Goal: Check status: Check status

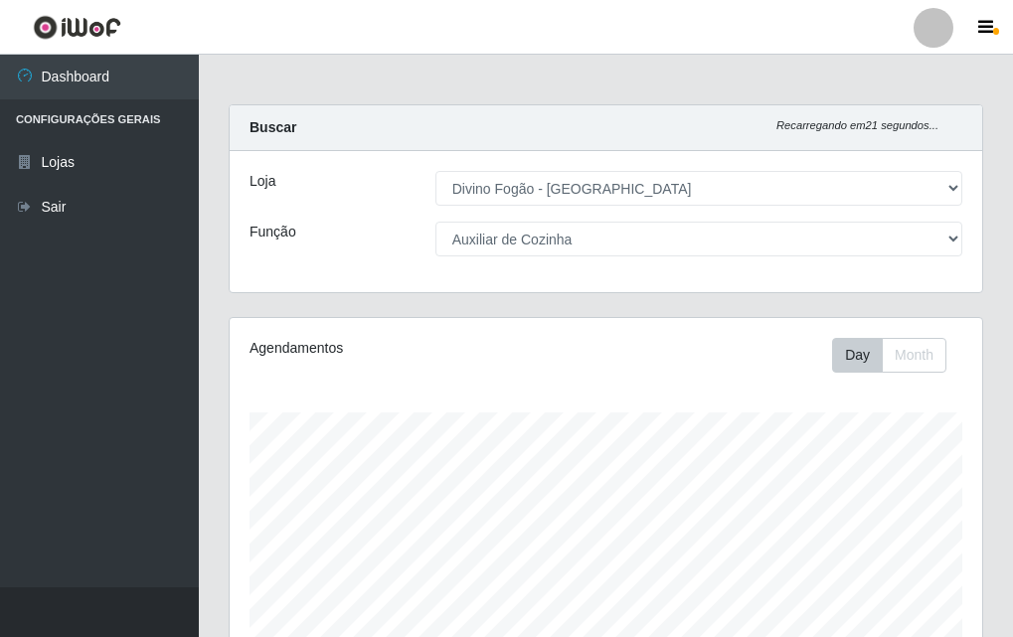
select select "499"
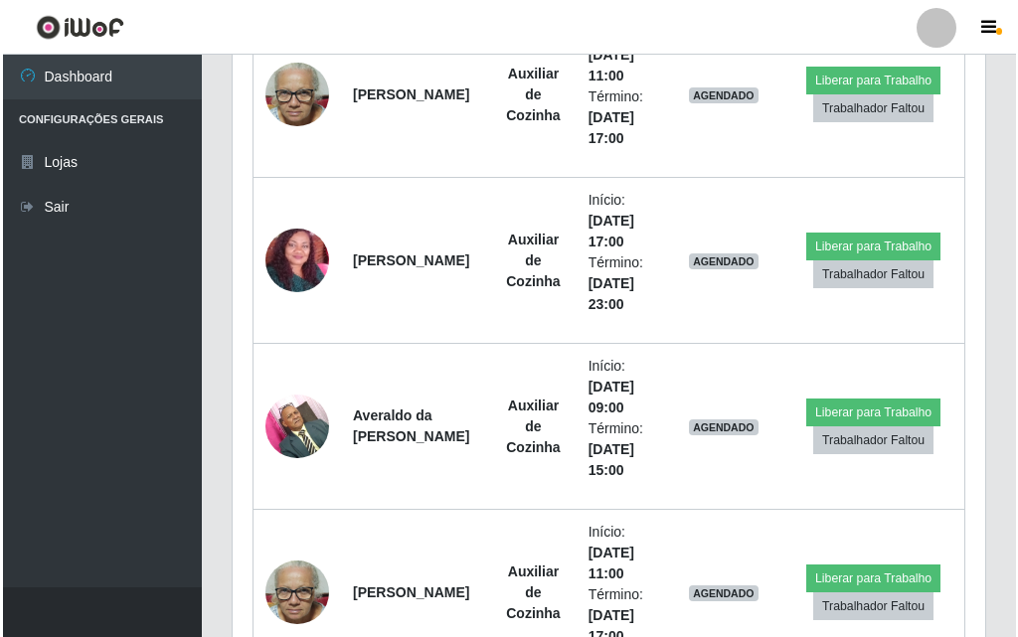
scroll to position [1889, 0]
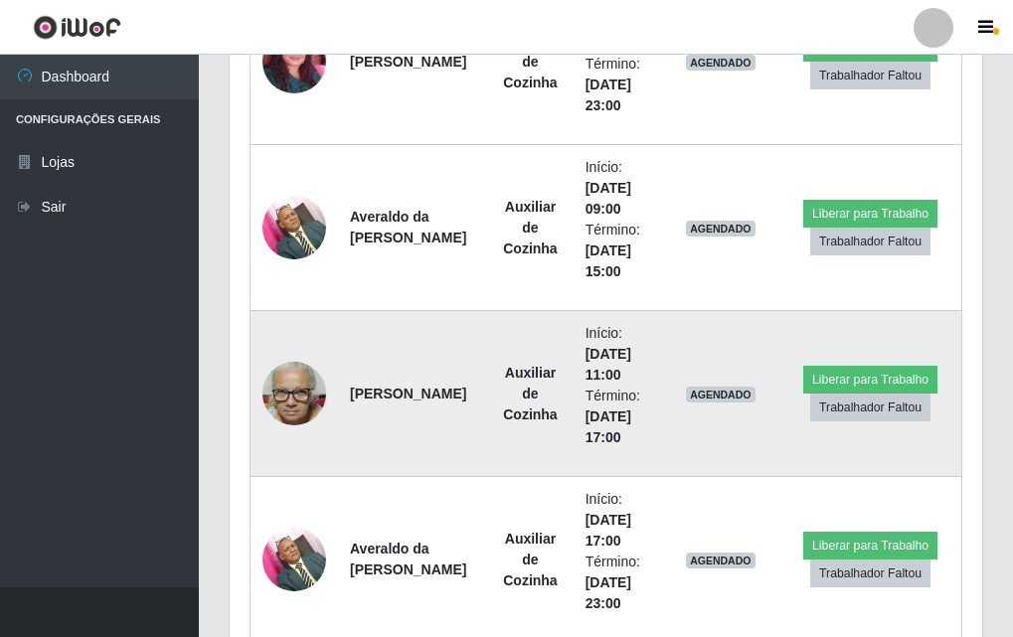
click at [294, 414] on img at bounding box center [294, 394] width 64 height 85
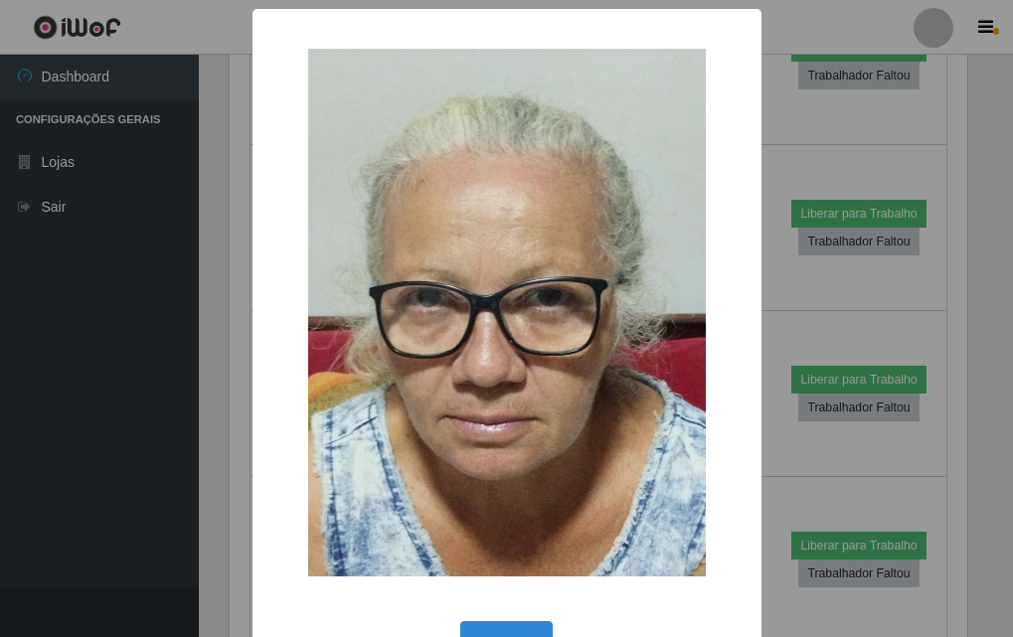
scroll to position [413, 743]
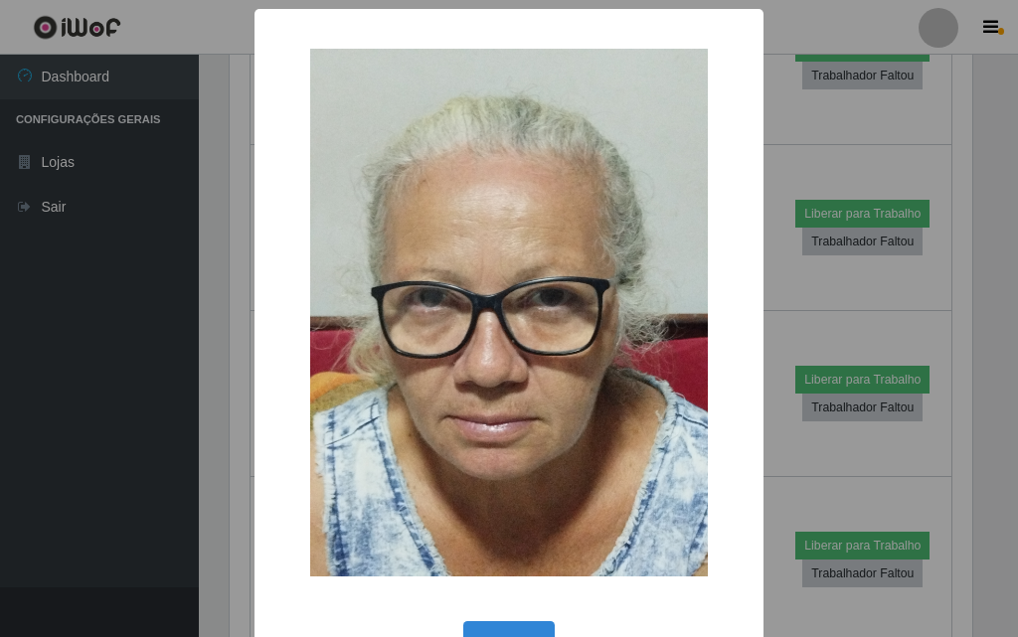
click at [239, 412] on div "× OK Cancel" at bounding box center [509, 318] width 1018 height 637
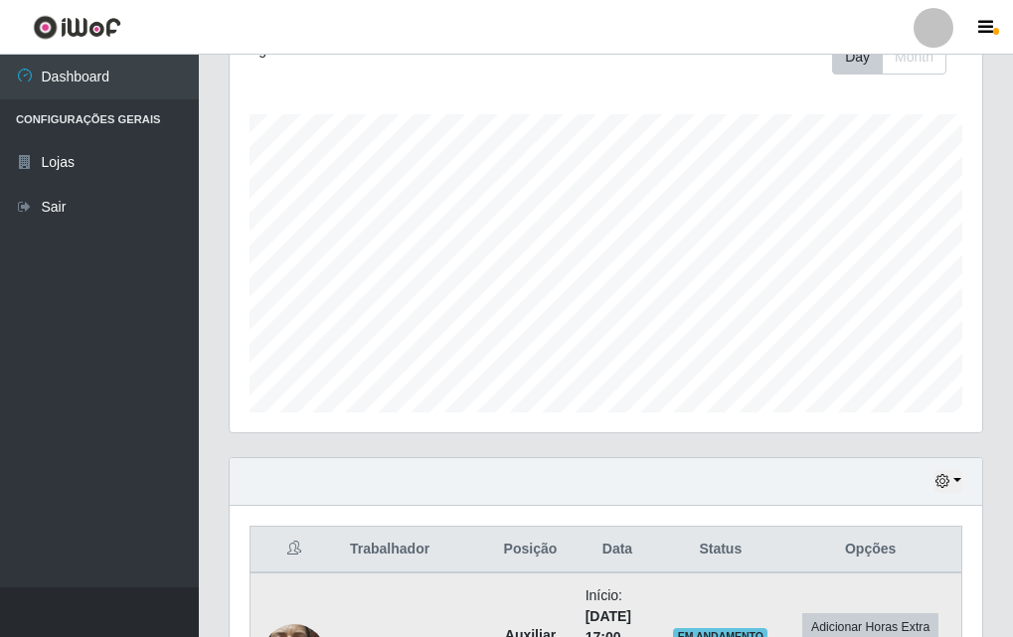
scroll to position [0, 0]
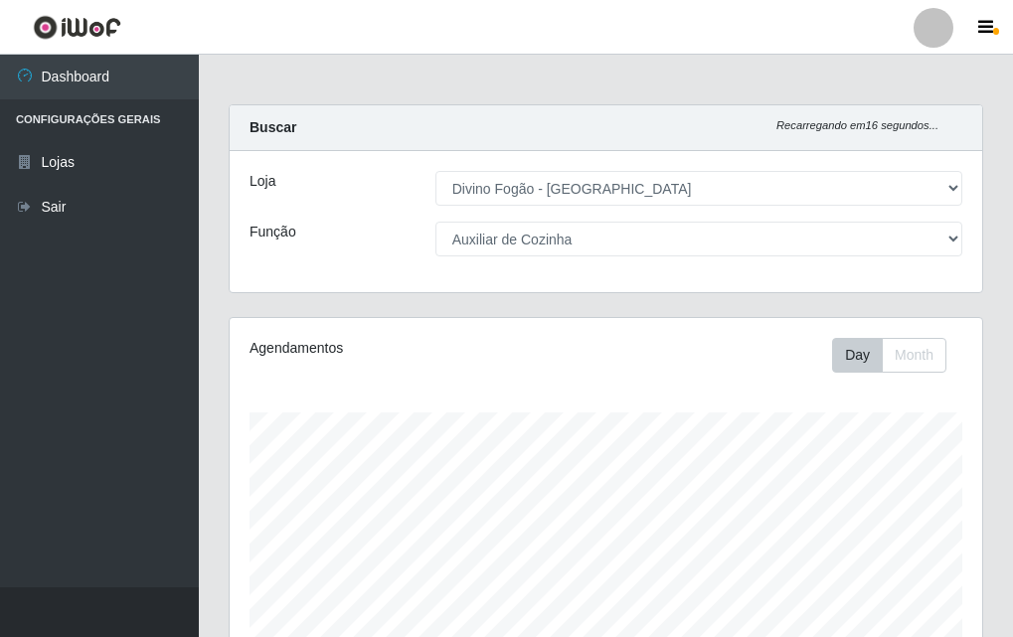
drag, startPoint x: 669, startPoint y: 215, endPoint x: 660, endPoint y: 227, distance: 14.9
click at [662, 225] on div "Loja [Selecione...] Divino Fogão - Campina Grande Função [Selecione...] ASG ASG…" at bounding box center [606, 221] width 753 height 141
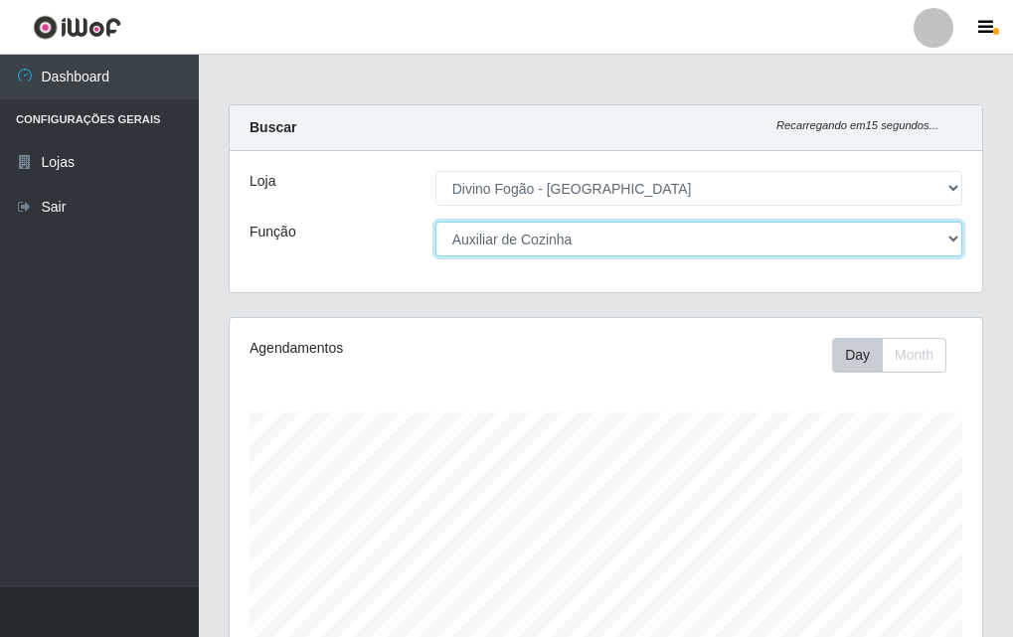
click at [656, 234] on select "[Selecione...] ASG ASG + ASG ++ Auxiliar de Cozinha Auxiliar de Cozinha + Auxil…" at bounding box center [698, 239] width 527 height 35
click at [435, 222] on select "[Selecione...] ASG ASG + ASG ++ Auxiliar de Cozinha Auxiliar de Cozinha + Auxil…" at bounding box center [698, 239] width 527 height 35
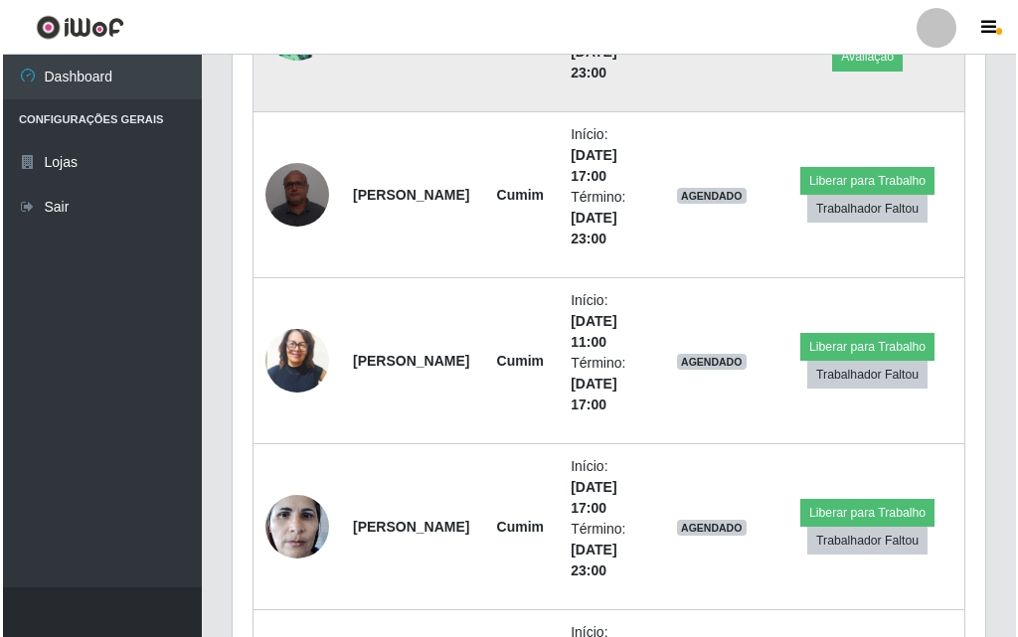
scroll to position [627, 0]
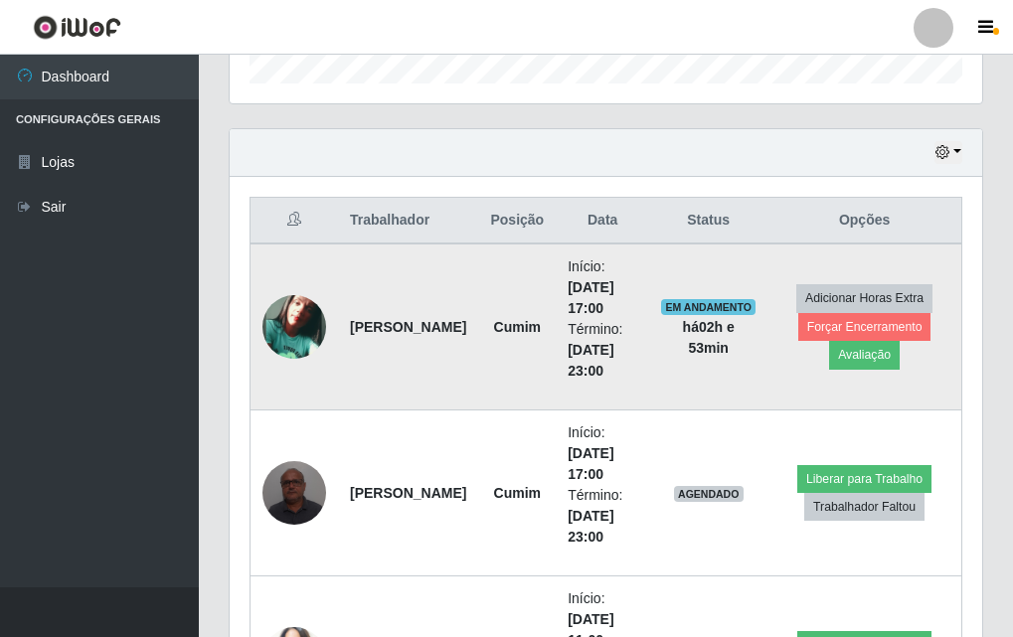
click at [311, 337] on img at bounding box center [294, 327] width 64 height 64
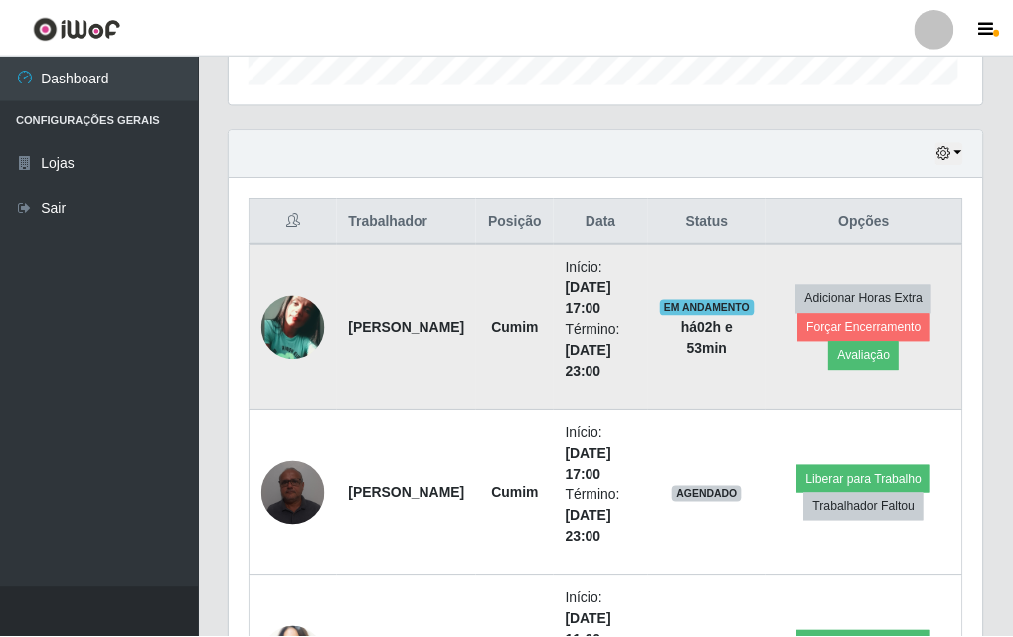
scroll to position [413, 743]
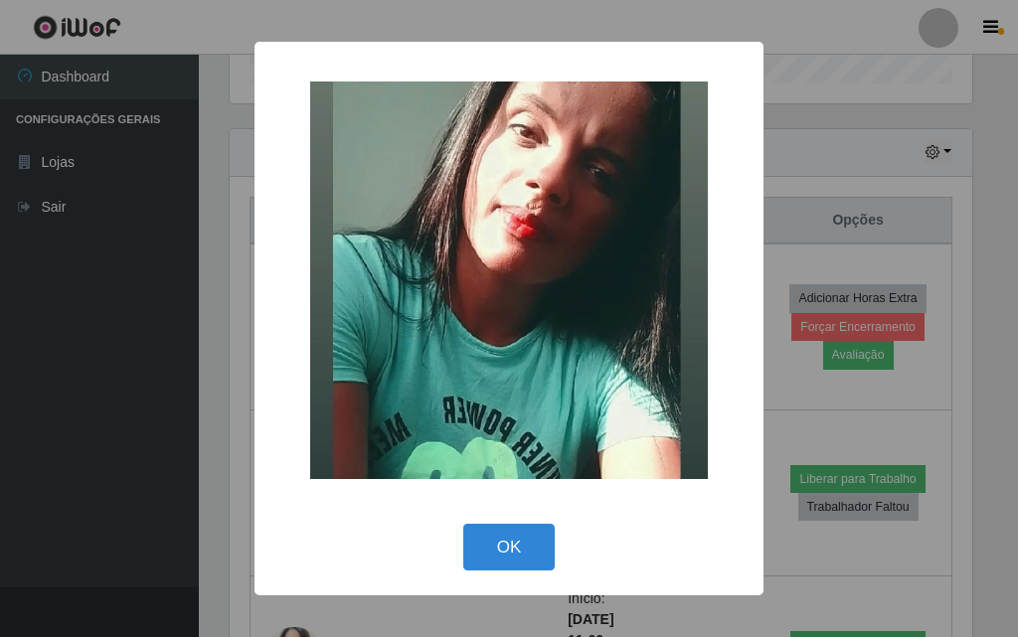
click at [240, 343] on div "× OK Cancel" at bounding box center [509, 318] width 1018 height 637
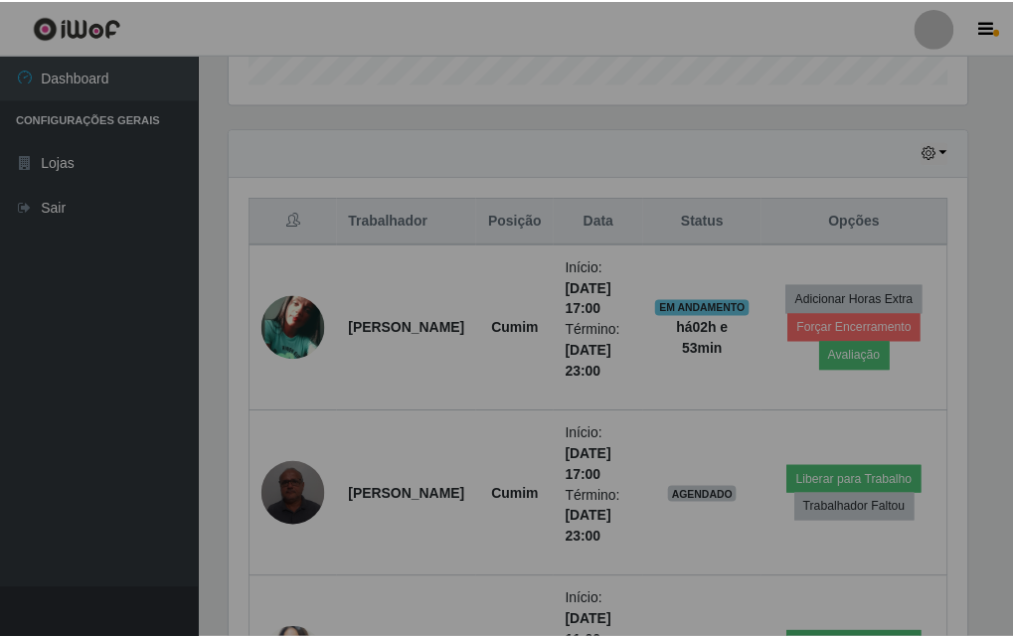
scroll to position [413, 753]
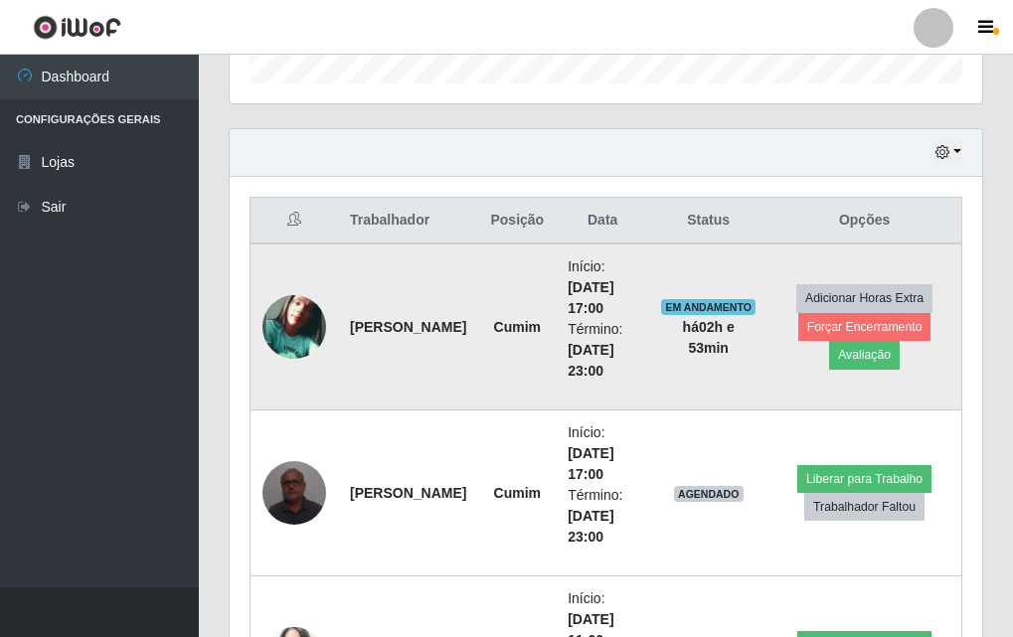
click at [363, 335] on strong "[PERSON_NAME]" at bounding box center [408, 327] width 116 height 16
click at [453, 337] on td "[PERSON_NAME]" at bounding box center [408, 327] width 140 height 167
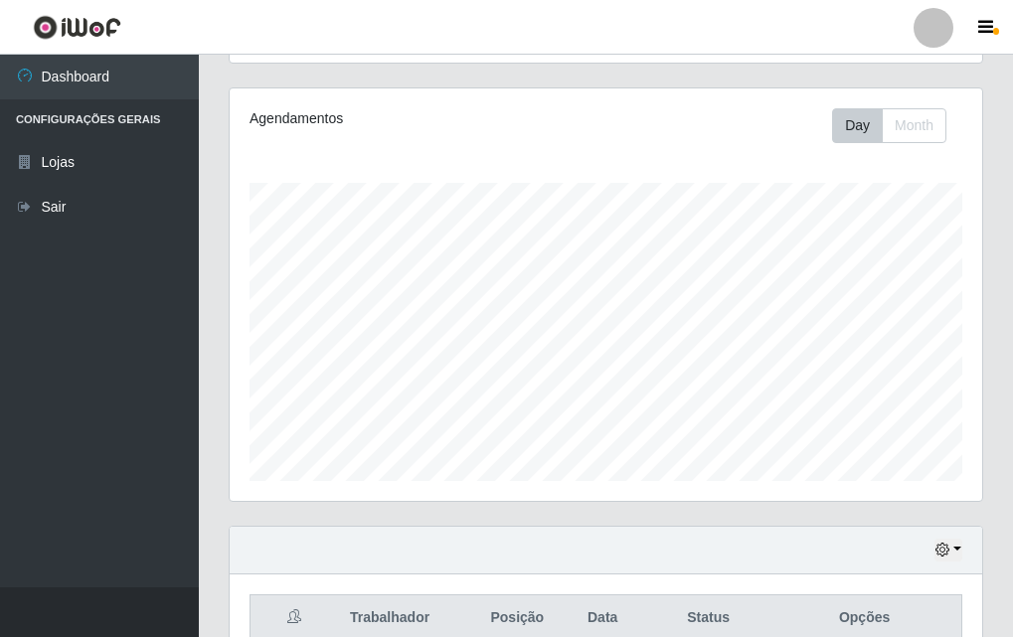
scroll to position [31, 0]
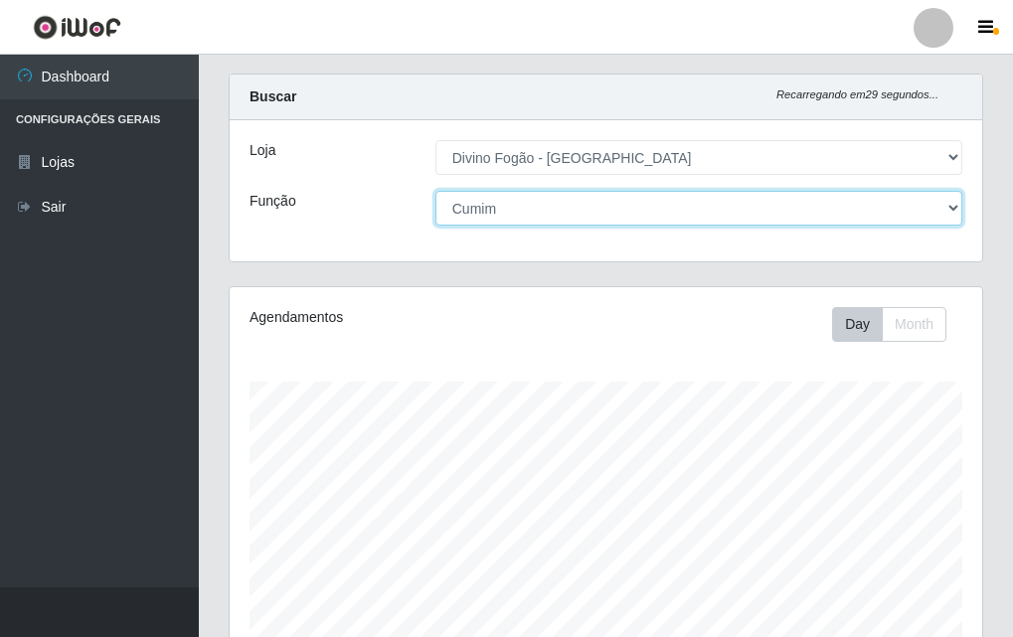
click at [717, 212] on select "[Selecione...] ASG ASG + ASG ++ Auxiliar de Cozinha Auxiliar de Cozinha + Auxil…" at bounding box center [698, 208] width 527 height 35
click at [435, 191] on select "[Selecione...] ASG ASG + ASG ++ Auxiliar de Cozinha Auxiliar de Cozinha + Auxil…" at bounding box center [698, 208] width 527 height 35
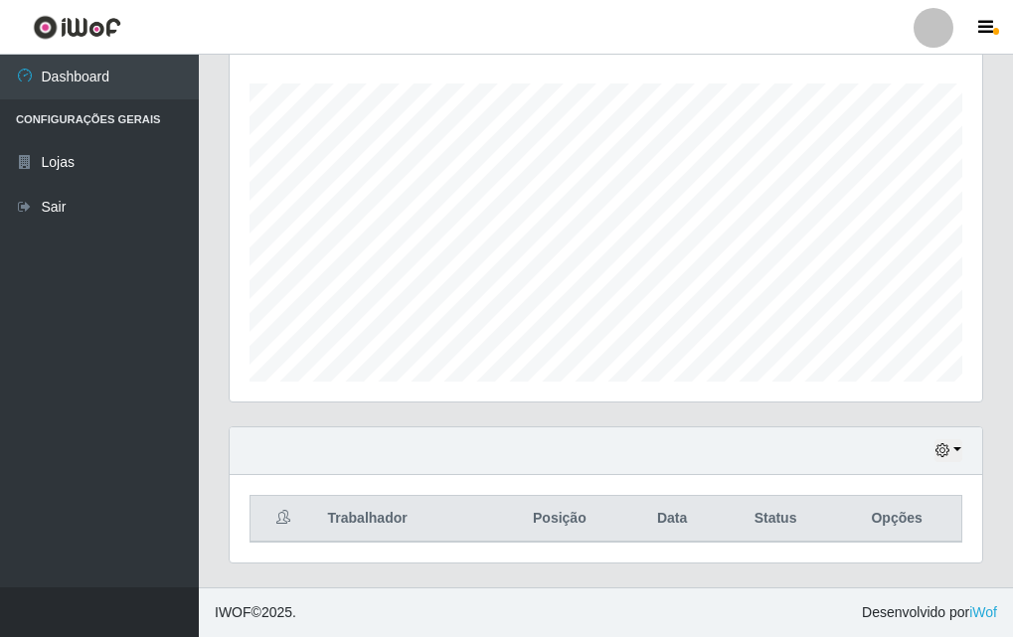
click at [933, 454] on div "Hoje 1 dia 3 dias 1 Semana Não encerrados" at bounding box center [606, 452] width 753 height 48
click at [940, 455] on icon "button" at bounding box center [943, 450] width 14 height 14
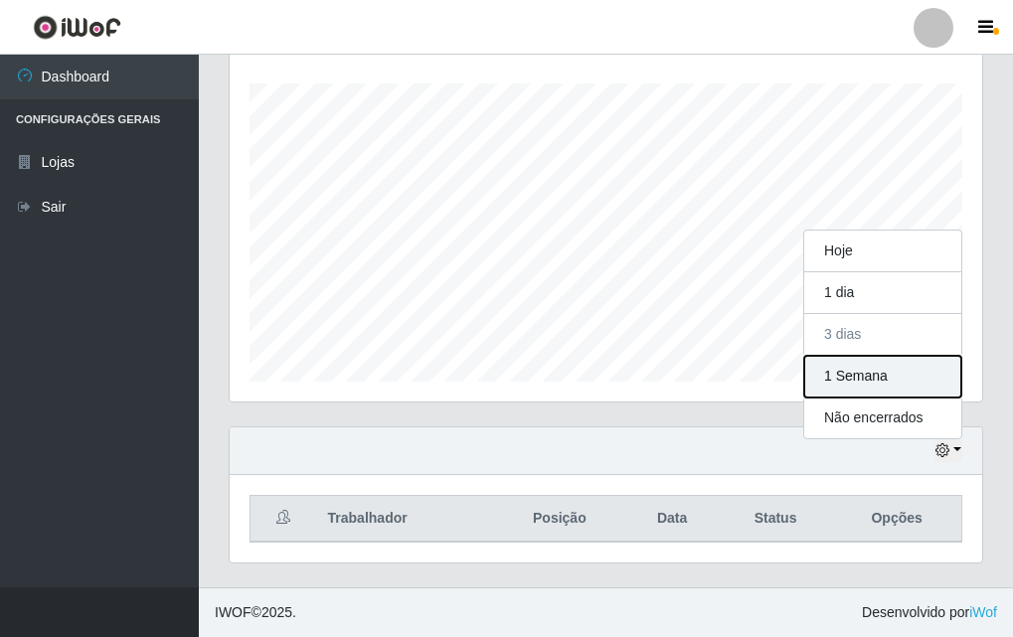
click at [910, 379] on button "1 Semana" at bounding box center [882, 377] width 157 height 42
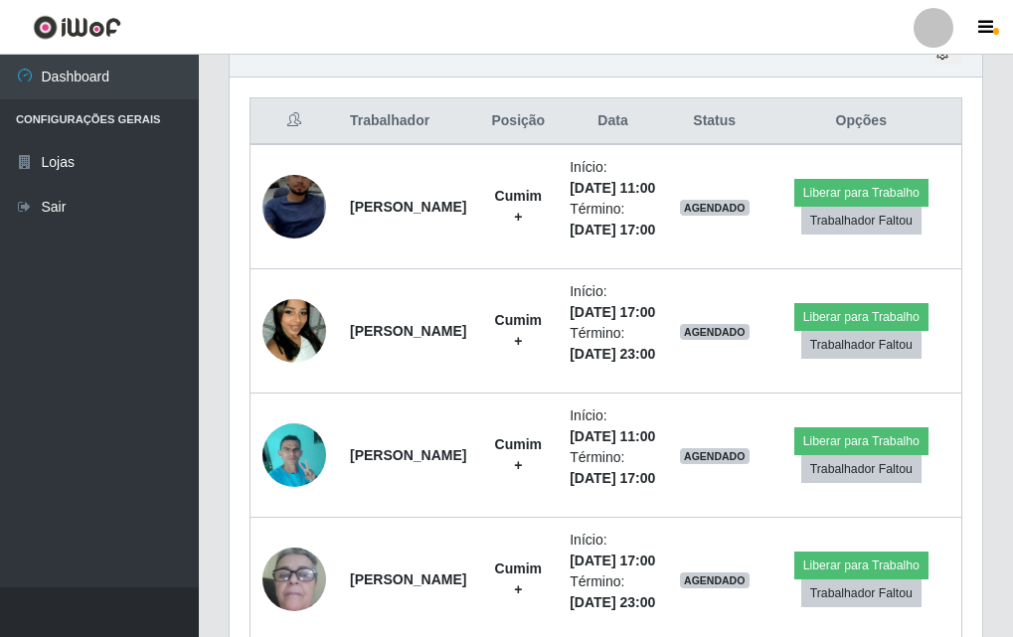
scroll to position [826, 0]
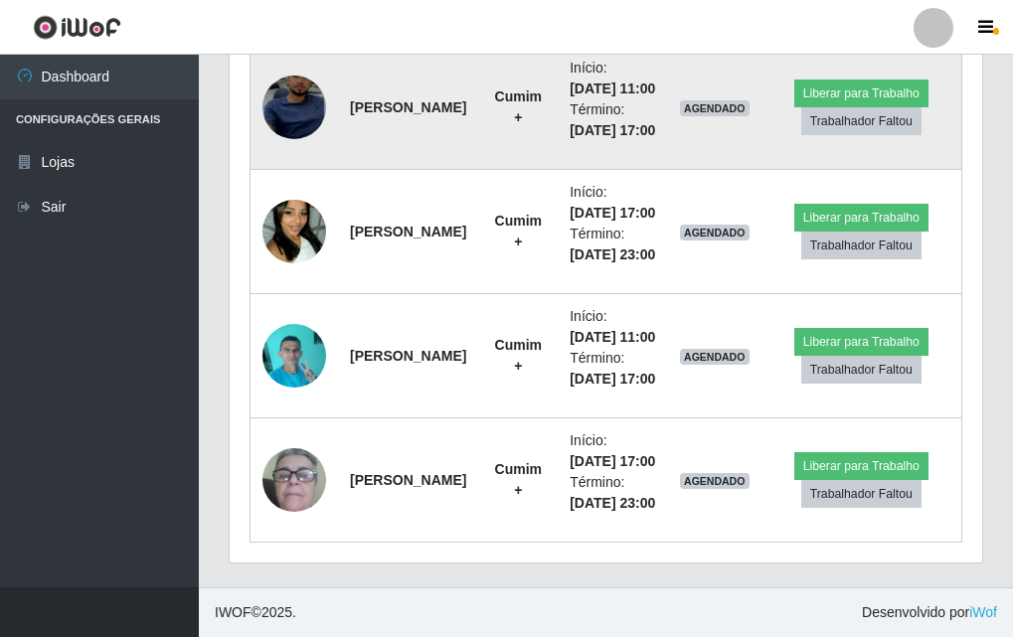
click at [278, 138] on img at bounding box center [294, 108] width 64 height 138
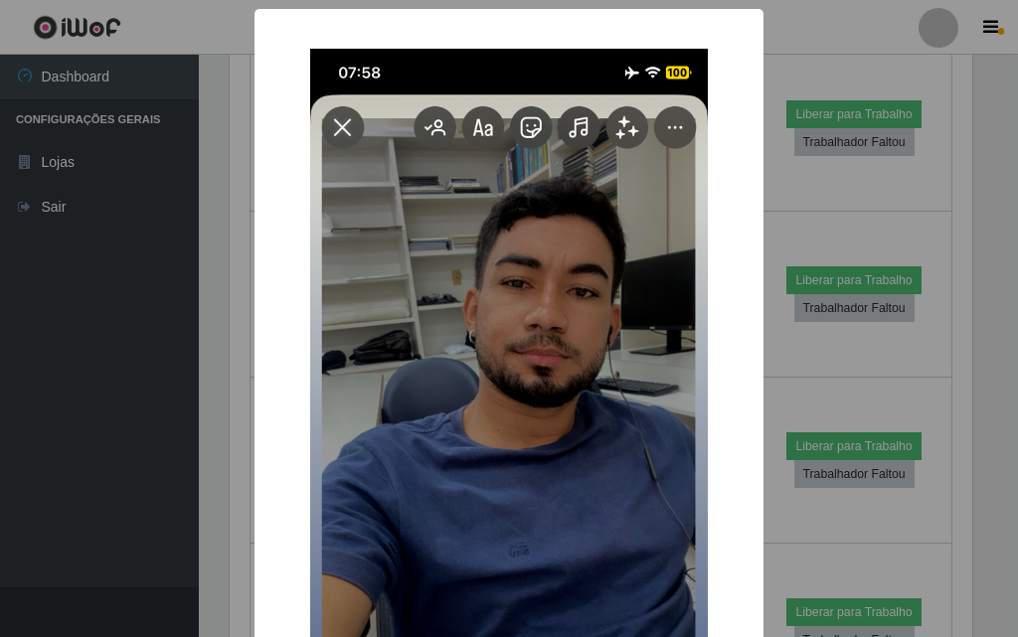
click at [200, 270] on div "× OK Cancel" at bounding box center [509, 318] width 1018 height 637
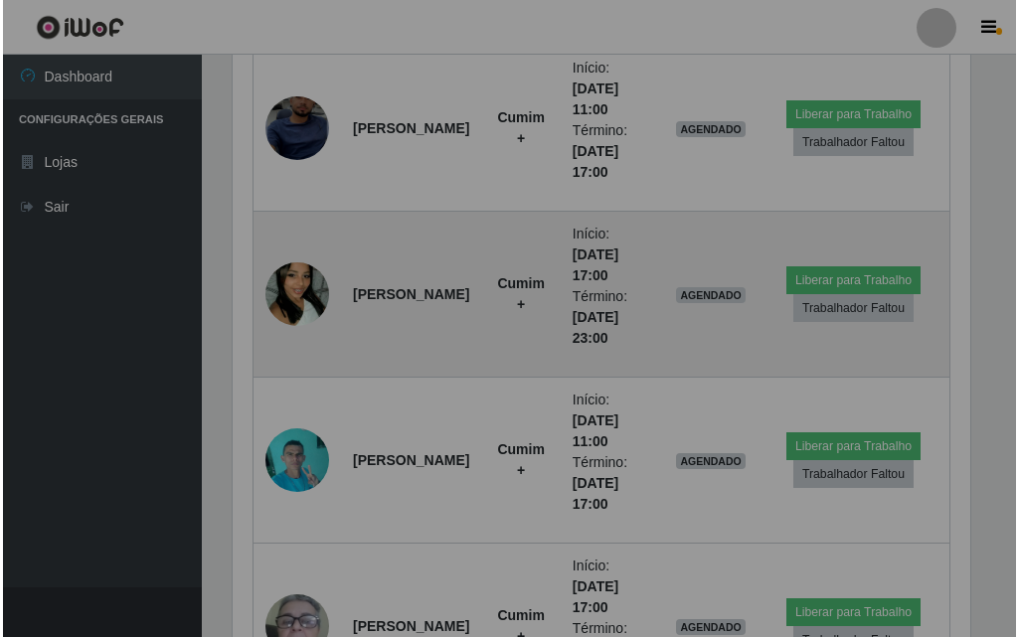
scroll to position [413, 753]
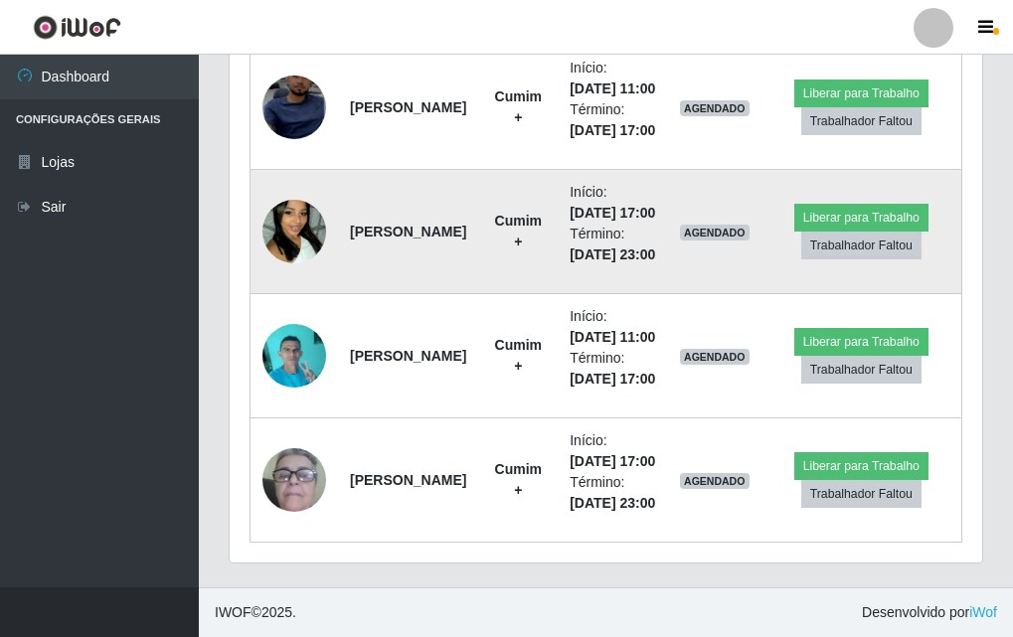
click at [305, 288] on img at bounding box center [294, 231] width 64 height 113
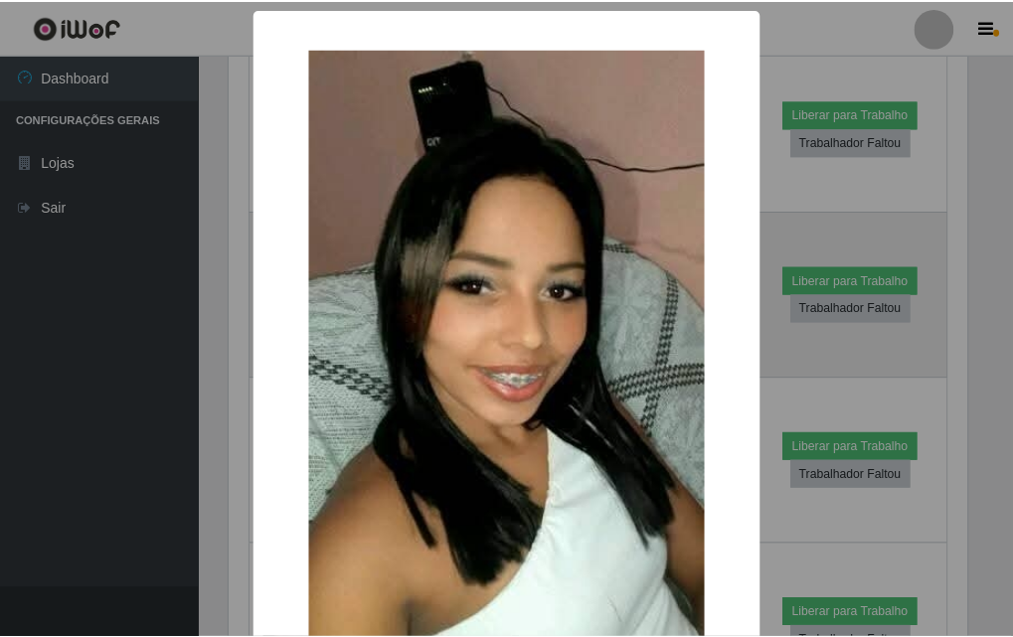
scroll to position [413, 743]
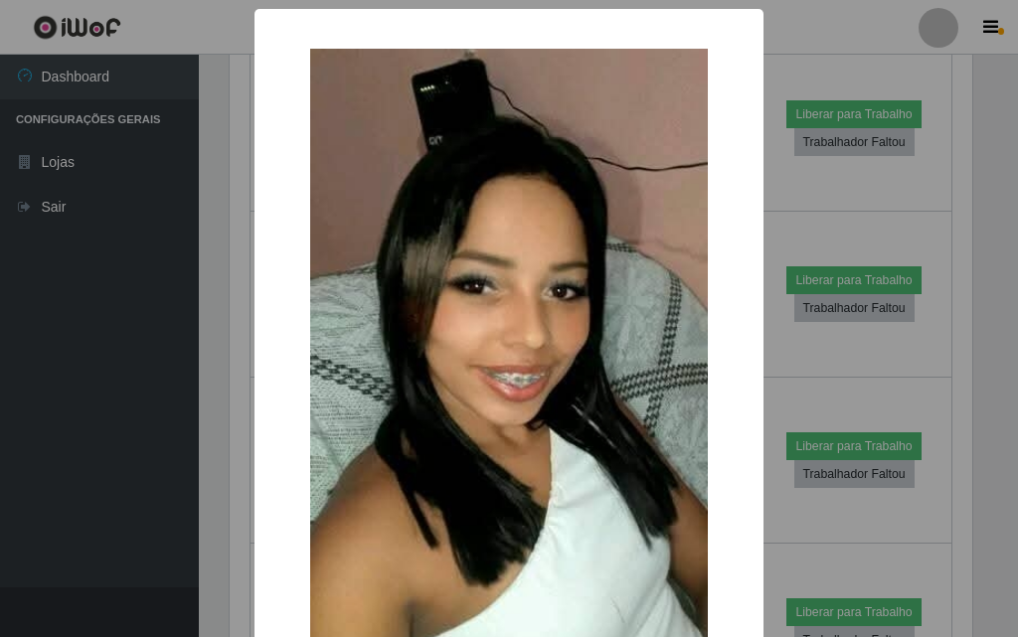
click at [229, 315] on div "× OK Cancel" at bounding box center [509, 318] width 1018 height 637
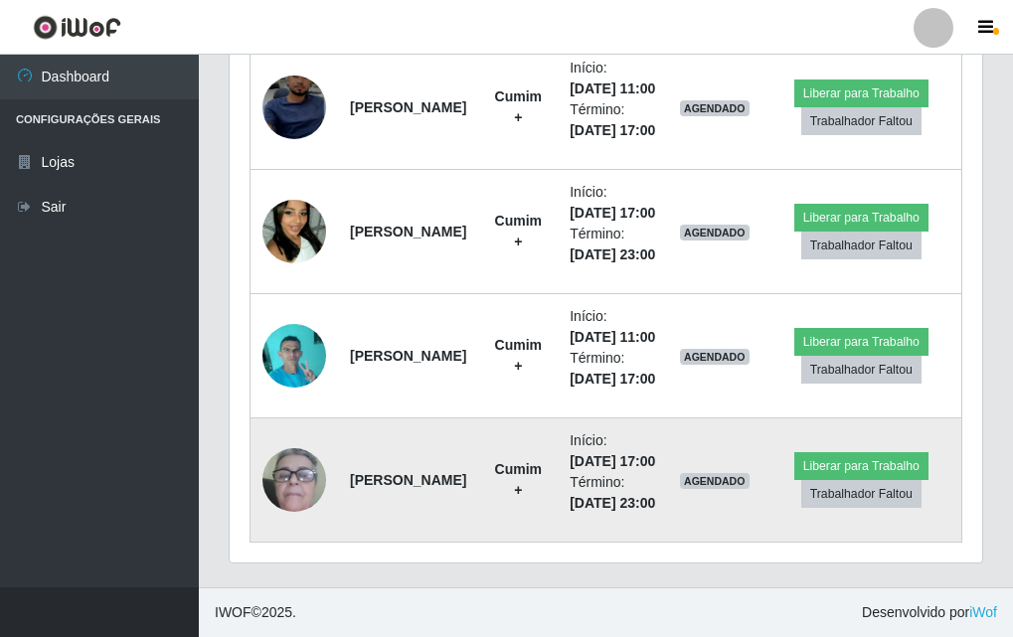
scroll to position [993, 0]
click at [642, 493] on li "Término: [DATE] 23:00" at bounding box center [613, 493] width 87 height 42
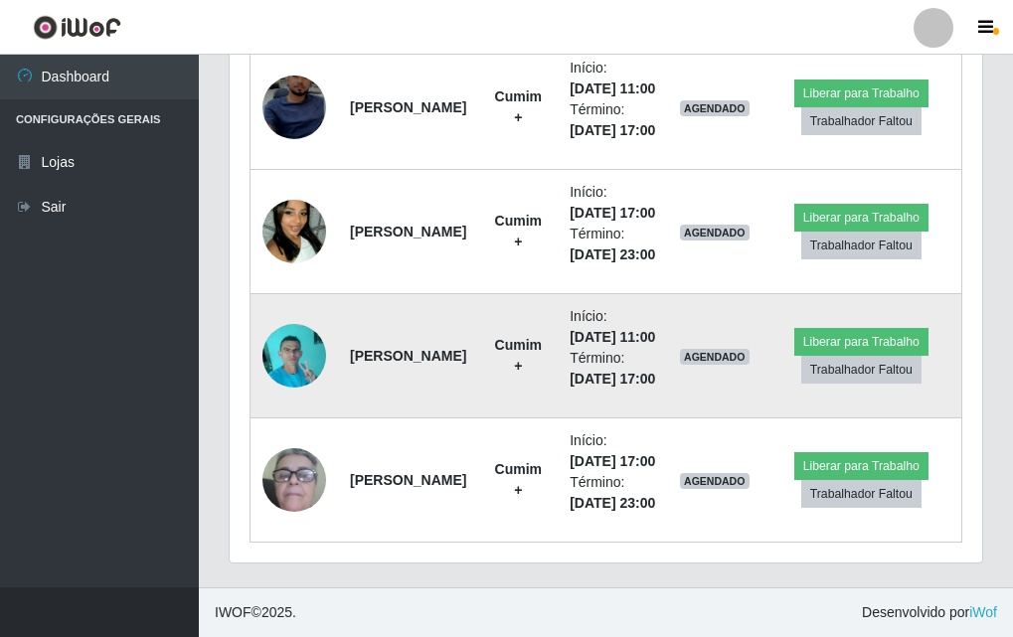
click at [253, 316] on td at bounding box center [295, 356] width 88 height 124
click at [268, 313] on img at bounding box center [294, 355] width 64 height 85
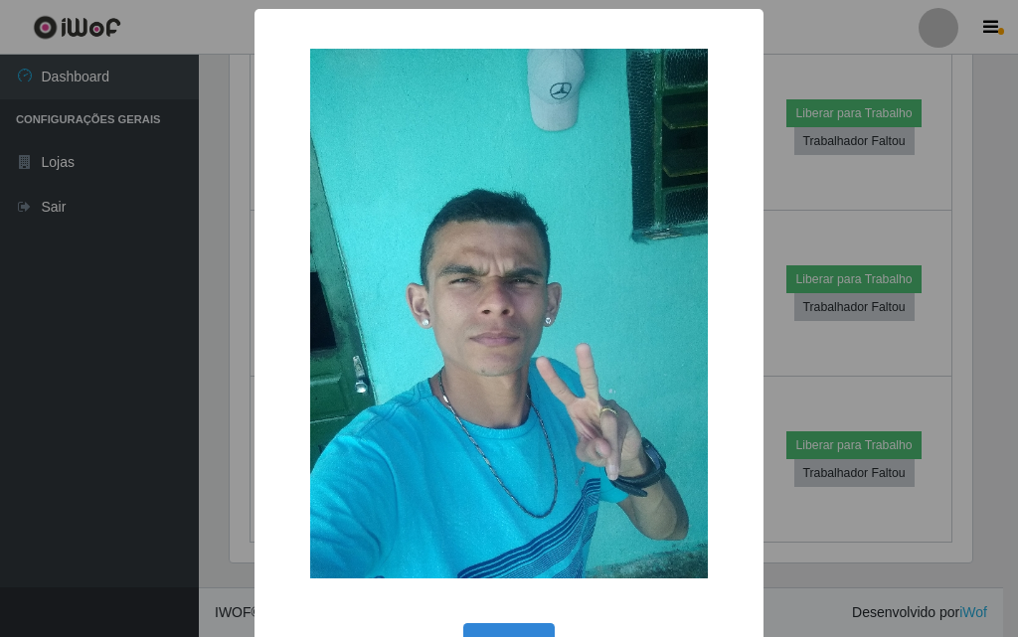
drag, startPoint x: 268, startPoint y: 312, endPoint x: 373, endPoint y: 221, distance: 138.8
click at [373, 221] on img at bounding box center [509, 314] width 398 height 530
drag, startPoint x: 373, startPoint y: 221, endPoint x: 412, endPoint y: 190, distance: 49.5
click at [412, 190] on img at bounding box center [509, 314] width 398 height 530
drag, startPoint x: 412, startPoint y: 190, endPoint x: 370, endPoint y: 141, distance: 64.2
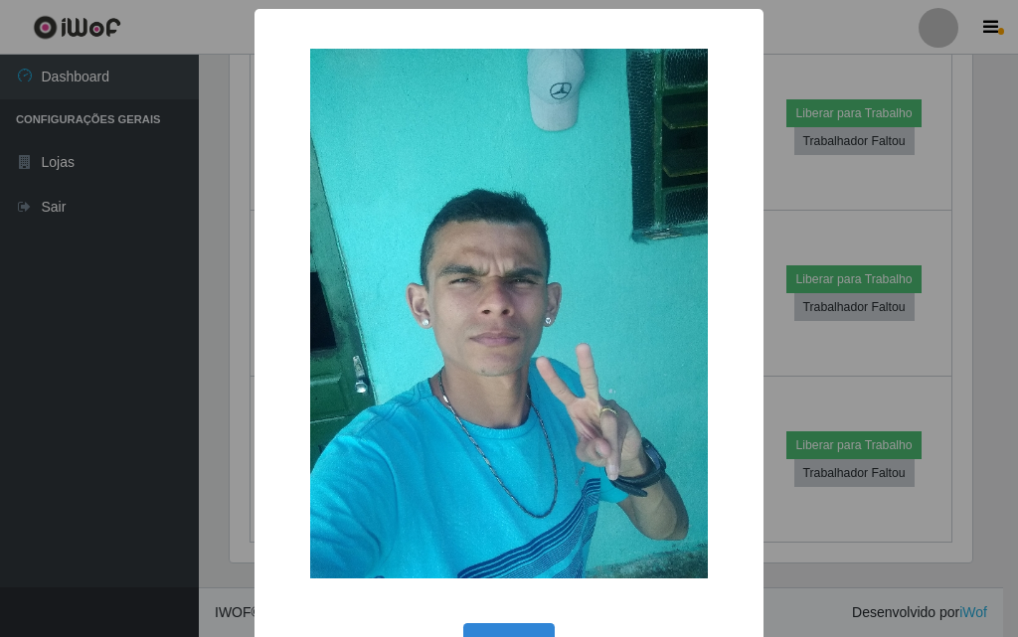
click at [370, 141] on img at bounding box center [509, 314] width 398 height 530
drag, startPoint x: 369, startPoint y: 140, endPoint x: 248, endPoint y: 227, distance: 149.0
drag, startPoint x: 248, startPoint y: 227, endPoint x: 201, endPoint y: 176, distance: 69.0
click at [201, 176] on div "× OK Cancel" at bounding box center [509, 318] width 1018 height 637
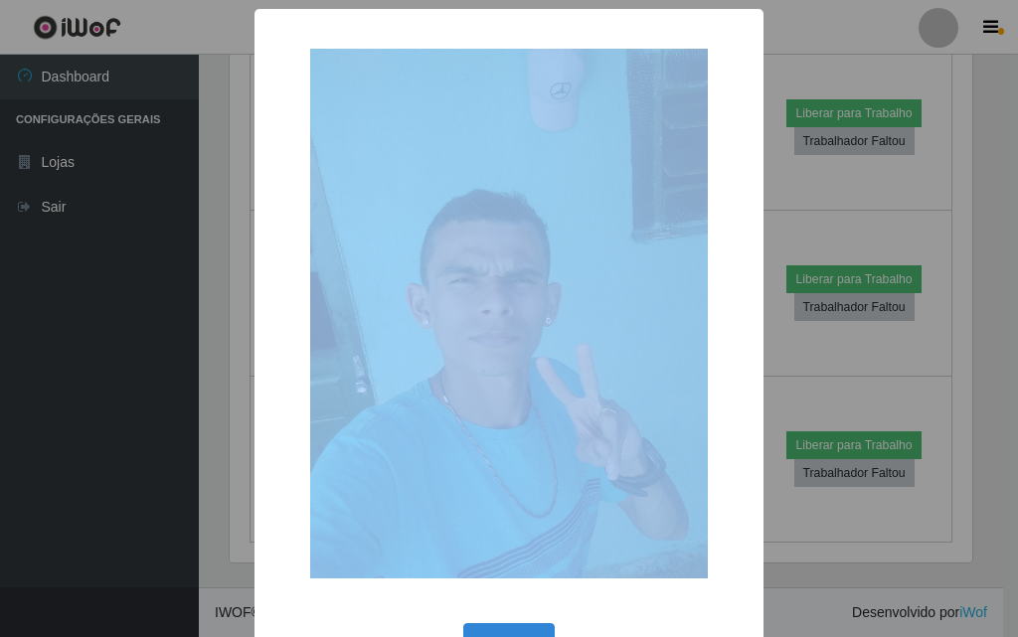
click at [195, 200] on div "× OK Cancel" at bounding box center [509, 318] width 1018 height 637
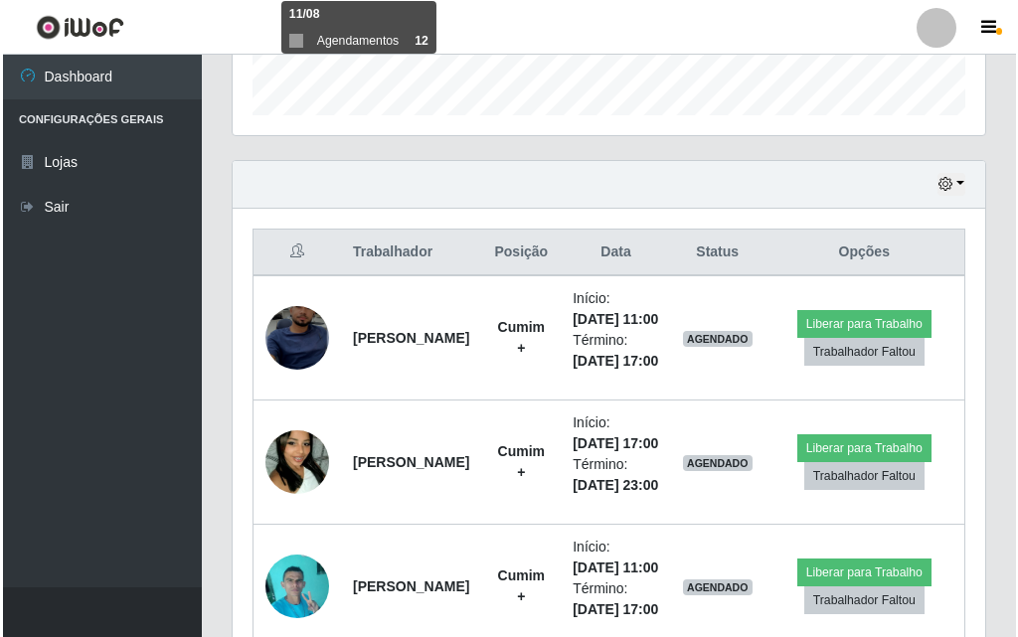
scroll to position [496, 0]
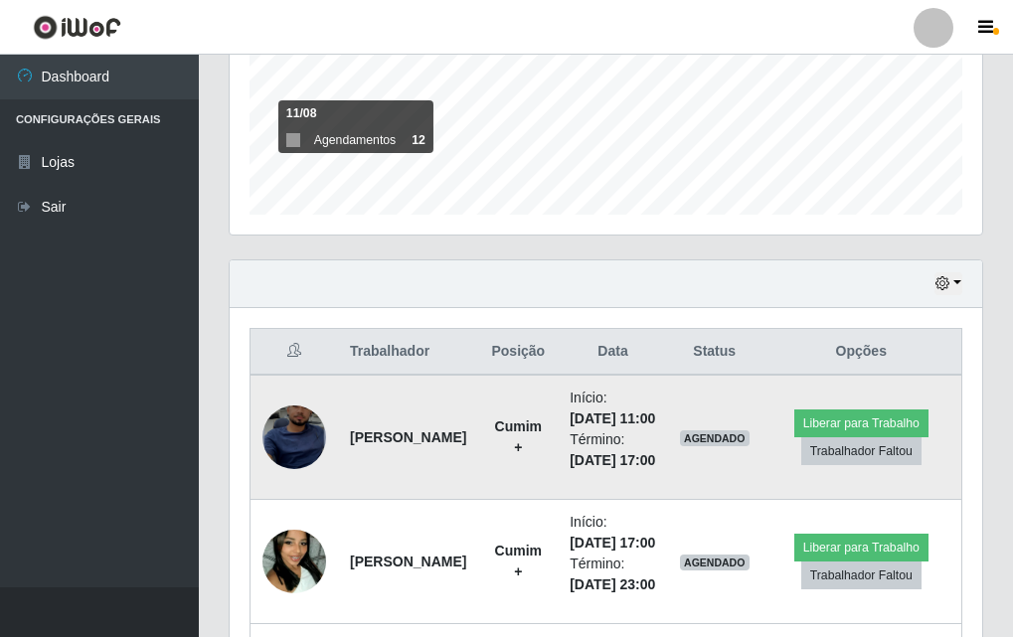
drag, startPoint x: 288, startPoint y: 392, endPoint x: 302, endPoint y: 442, distance: 52.6
click at [299, 429] on td at bounding box center [295, 437] width 88 height 125
click at [302, 442] on img at bounding box center [294, 438] width 64 height 138
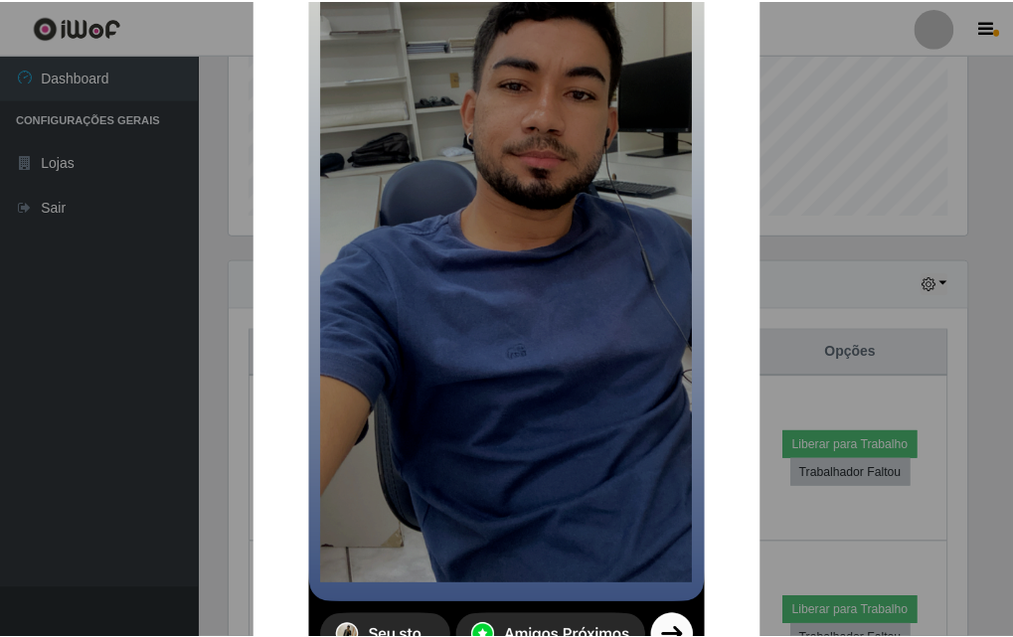
scroll to position [99, 0]
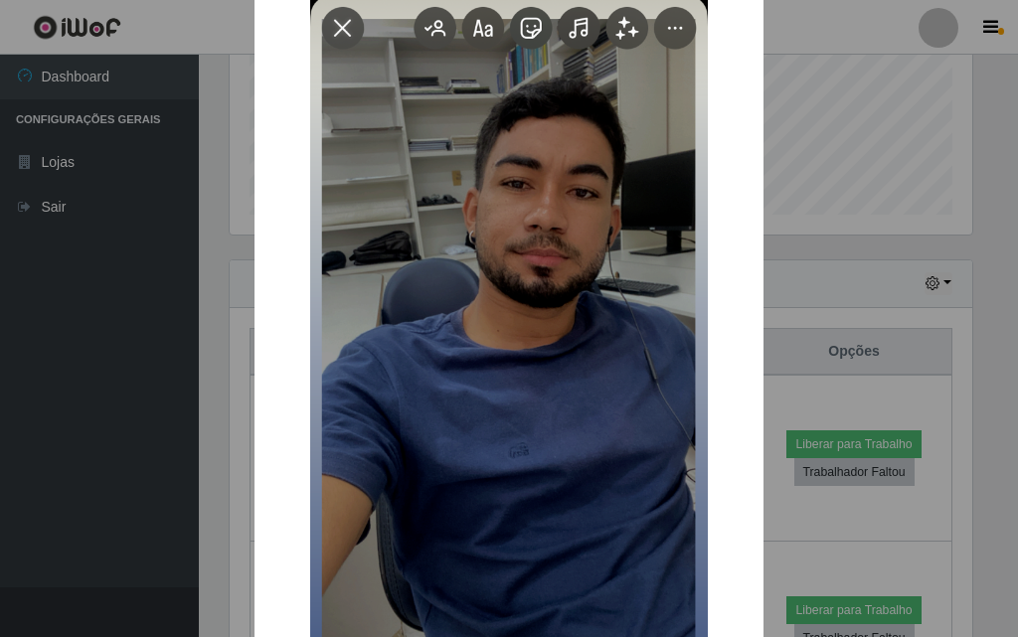
click at [935, 278] on div "× OK Cancel" at bounding box center [509, 318] width 1018 height 637
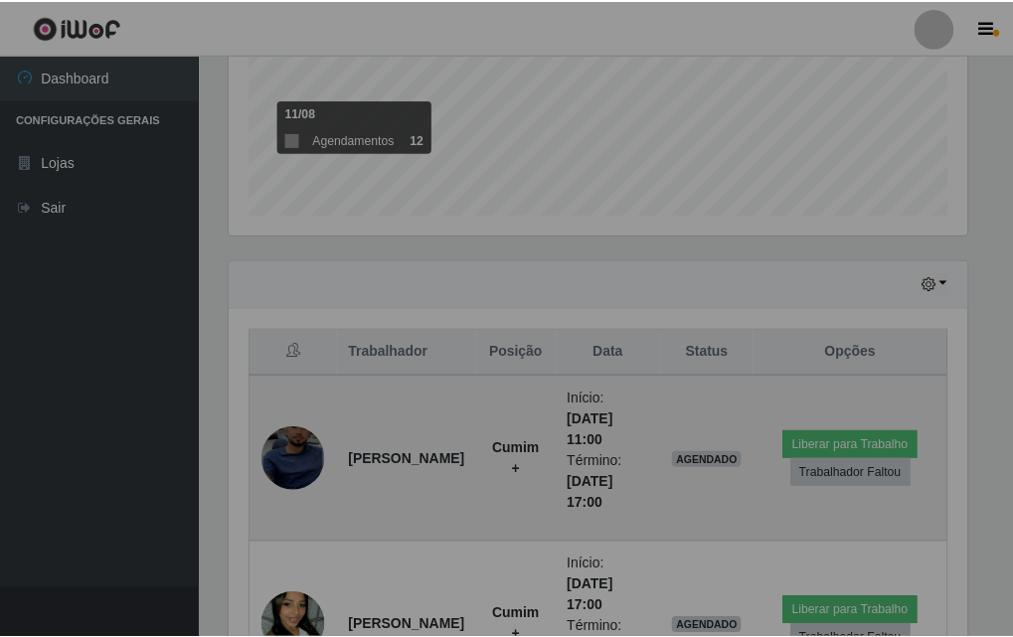
scroll to position [413, 753]
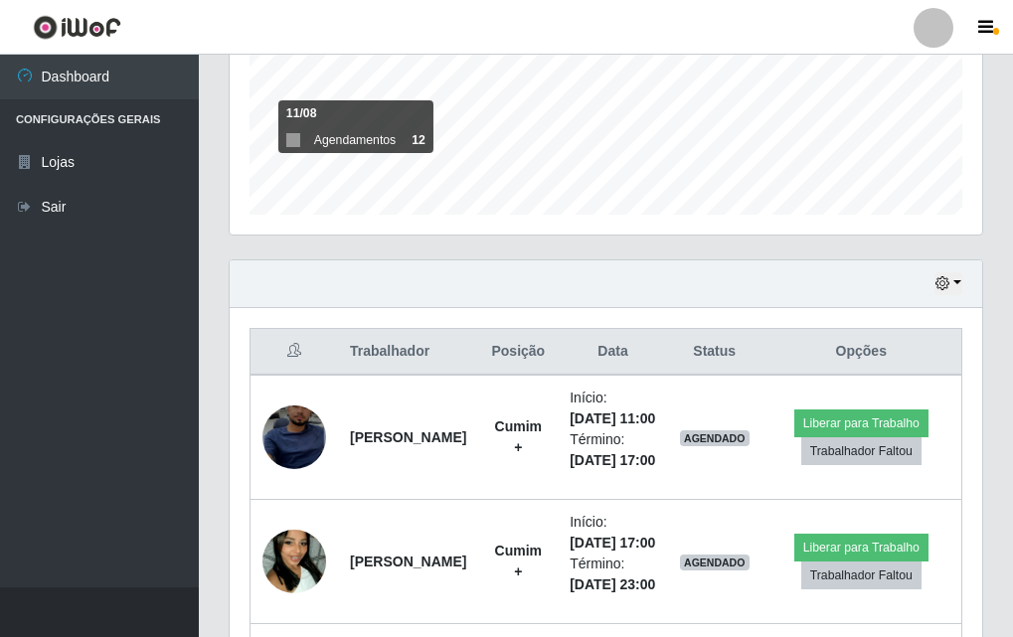
click at [439, 352] on th "Trabalhador" at bounding box center [408, 352] width 140 height 47
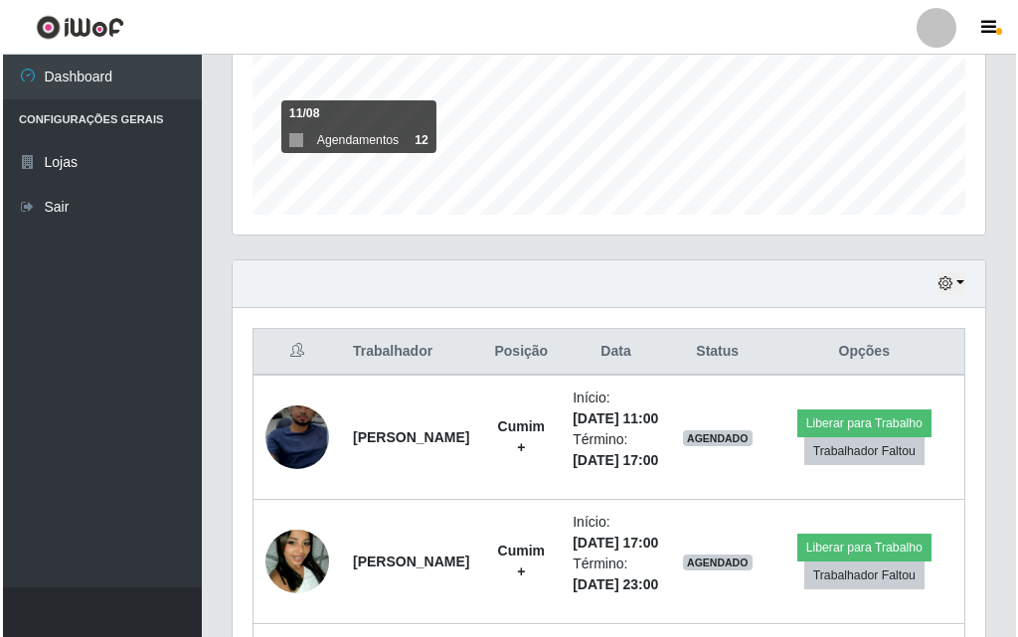
scroll to position [993, 0]
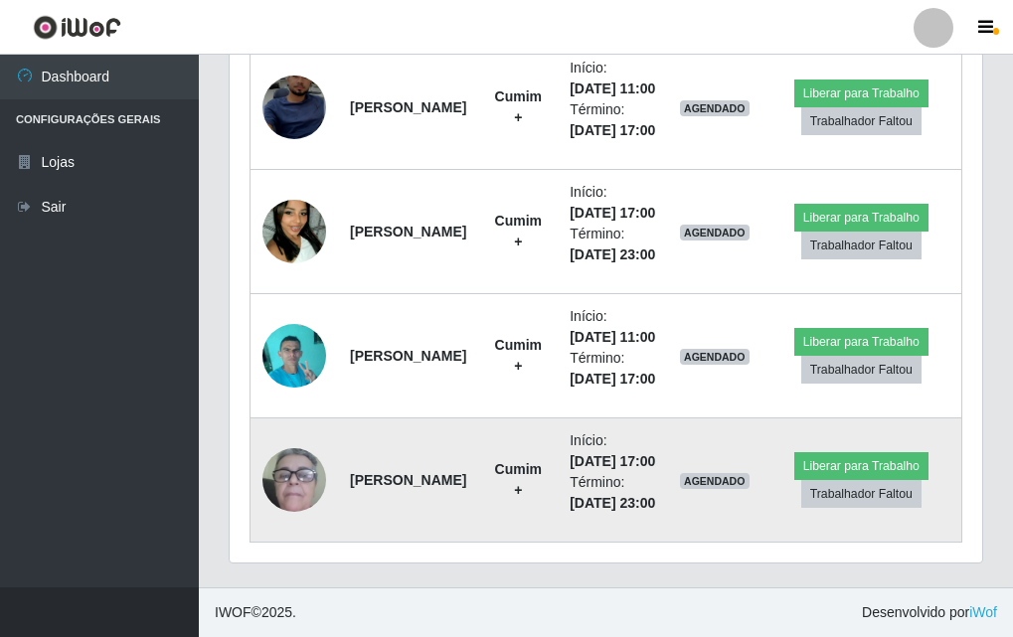
click at [301, 463] on img at bounding box center [294, 480] width 64 height 131
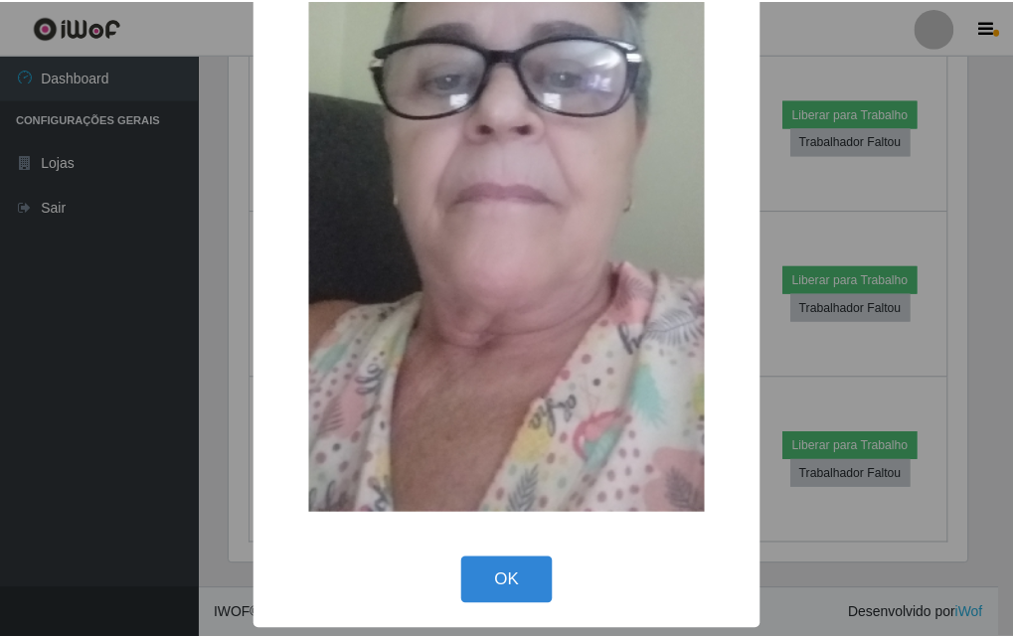
scroll to position [0, 0]
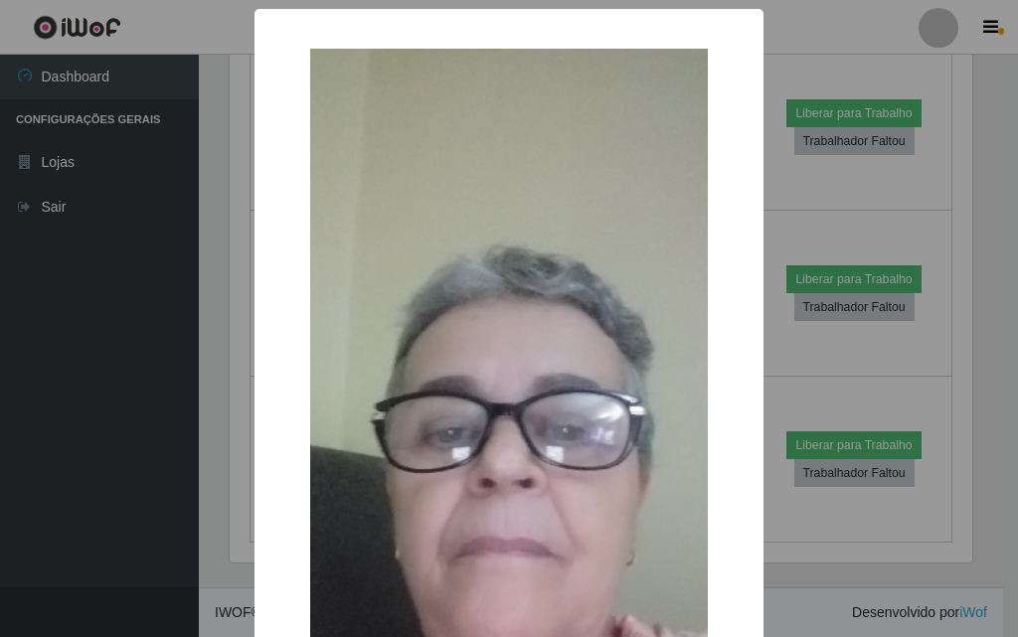
click at [141, 350] on div "× OK Cancel" at bounding box center [509, 318] width 1018 height 637
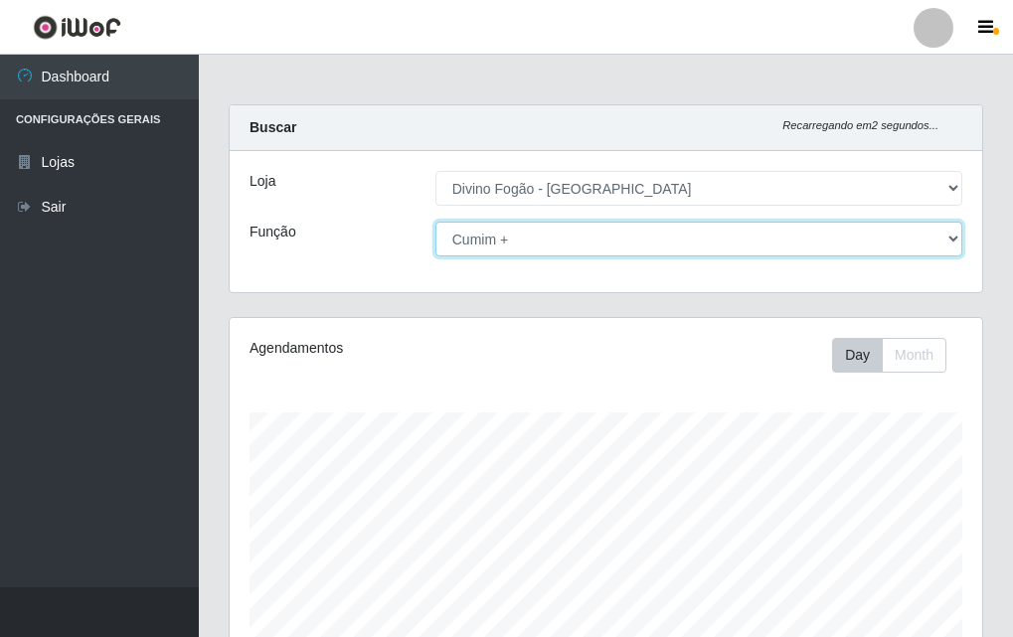
click at [588, 230] on select "[Selecione...] ASG ASG + ASG ++ Auxiliar de Cozinha Auxiliar de Cozinha + Auxil…" at bounding box center [698, 239] width 527 height 35
click at [435, 222] on select "[Selecione...] ASG ASG + ASG ++ Auxiliar de Cozinha Auxiliar de Cozinha + Auxil…" at bounding box center [698, 239] width 527 height 35
click at [566, 225] on select "[Selecione...] ASG ASG + ASG ++ Auxiliar de Cozinha Auxiliar de Cozinha + Auxil…" at bounding box center [698, 239] width 527 height 35
click at [576, 250] on select "[Selecione...] ASG ASG + ASG ++ Auxiliar de Cozinha Auxiliar de Cozinha + Auxil…" at bounding box center [698, 239] width 527 height 35
select select "94"
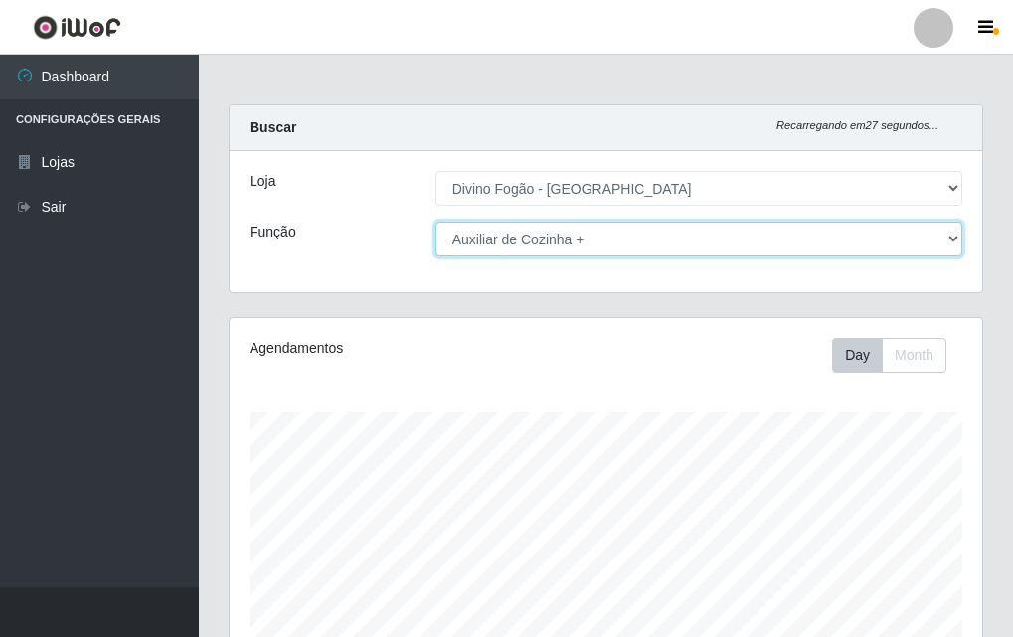
click at [435, 222] on select "[Selecione...] ASG ASG + ASG ++ Auxiliar de Cozinha Auxiliar de Cozinha + Auxil…" at bounding box center [698, 239] width 527 height 35
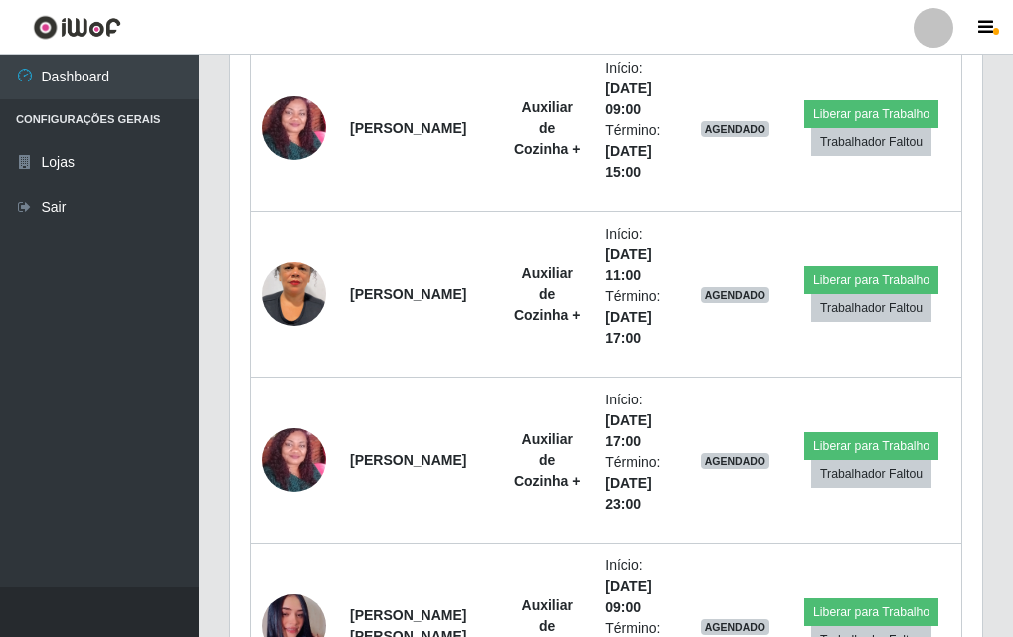
scroll to position [1325, 0]
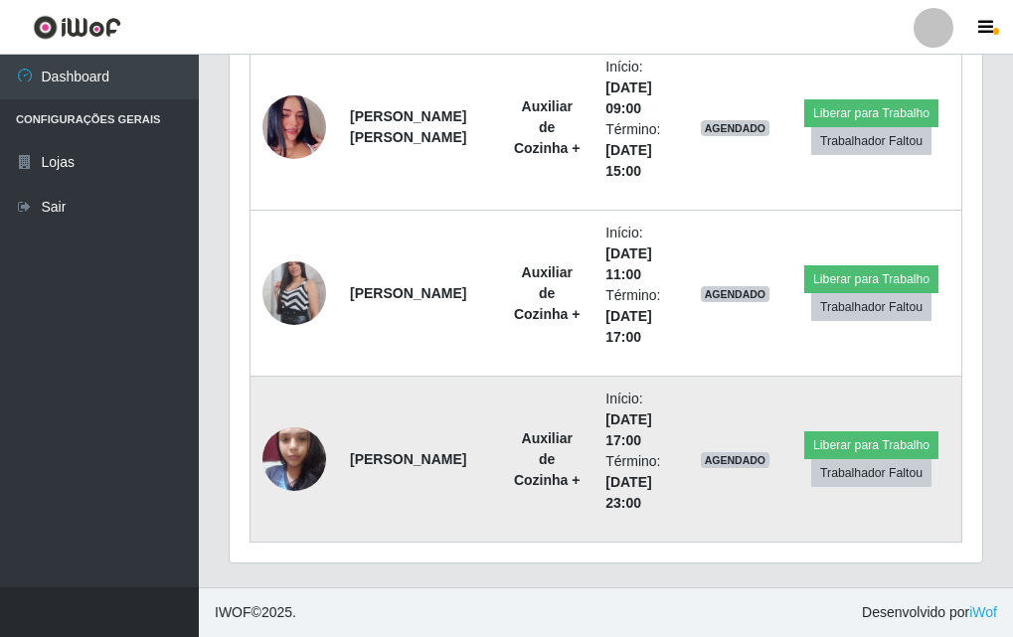
click at [271, 471] on img at bounding box center [294, 459] width 64 height 85
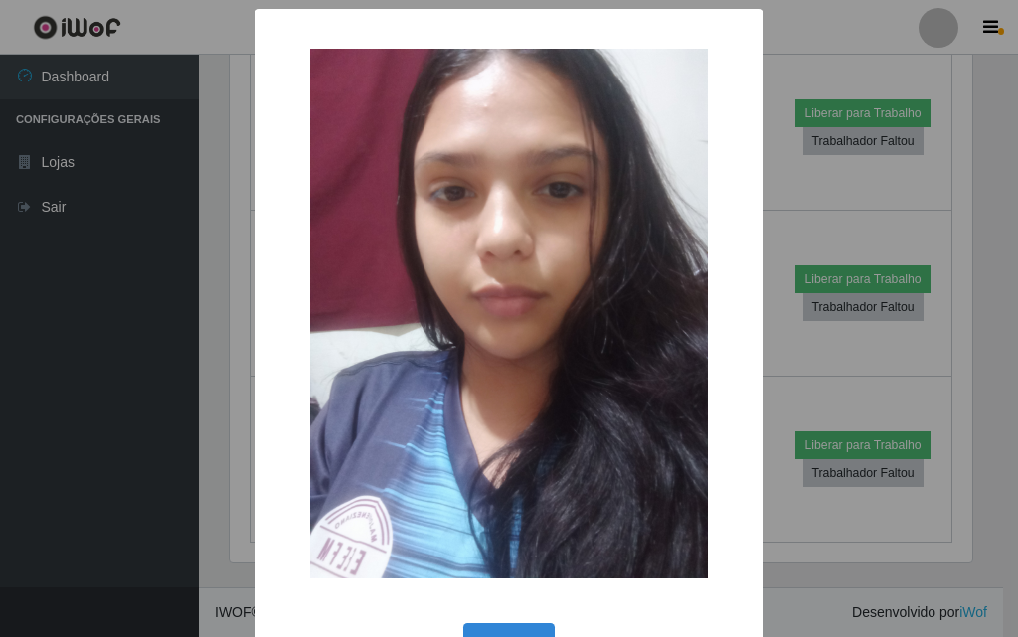
click at [255, 467] on div "× OK Cancel" at bounding box center [509, 352] width 509 height 687
click at [505, 618] on div "OK Cancel" at bounding box center [508, 646] width 469 height 57
click at [503, 630] on button "OK" at bounding box center [509, 646] width 92 height 47
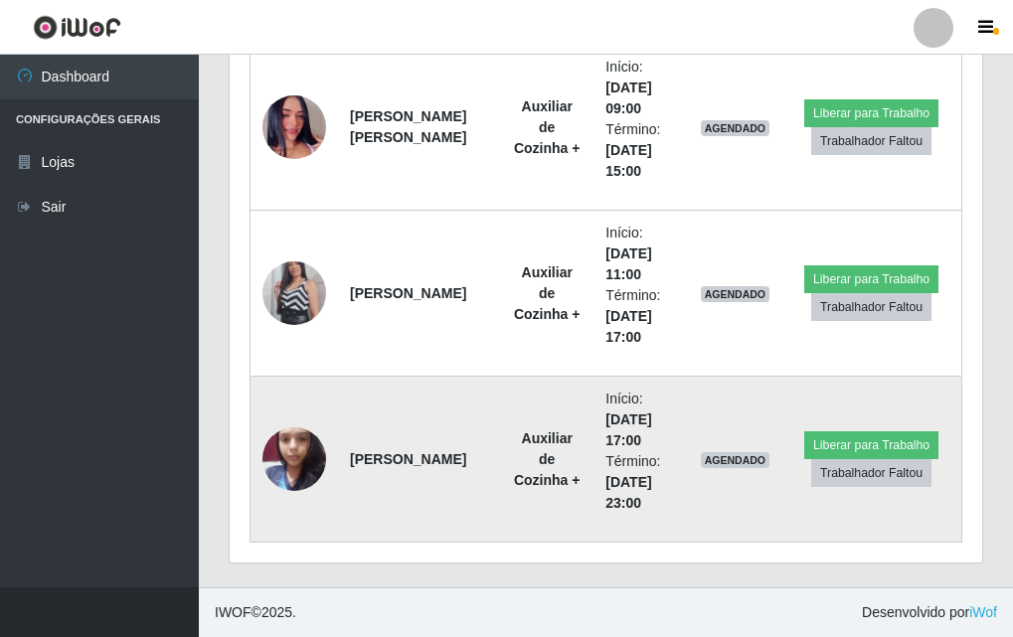
click at [284, 465] on img at bounding box center [294, 459] width 64 height 85
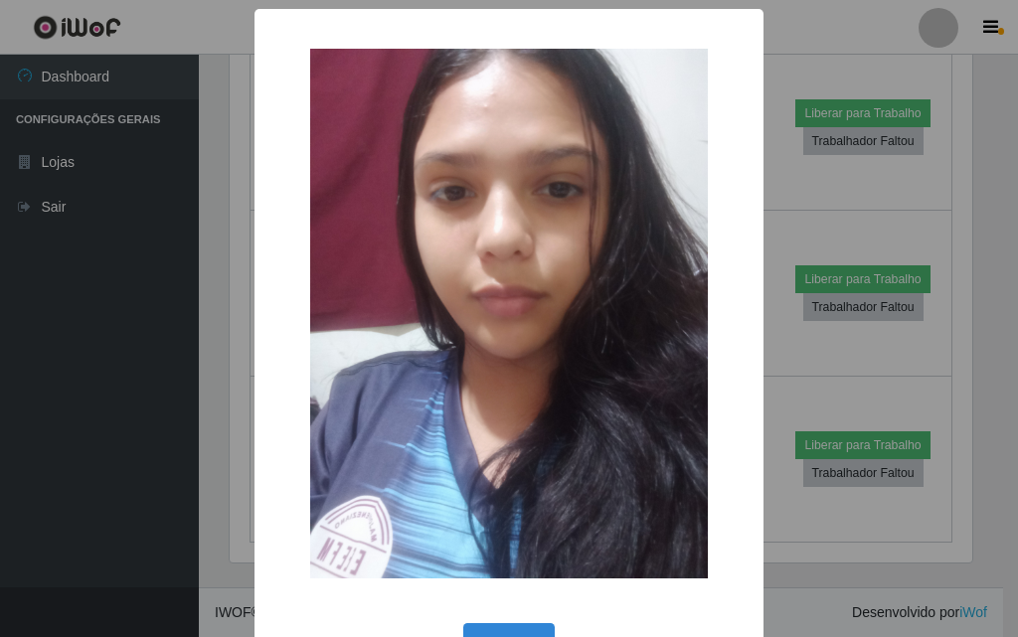
click at [217, 566] on div "× OK Cancel" at bounding box center [509, 318] width 1018 height 637
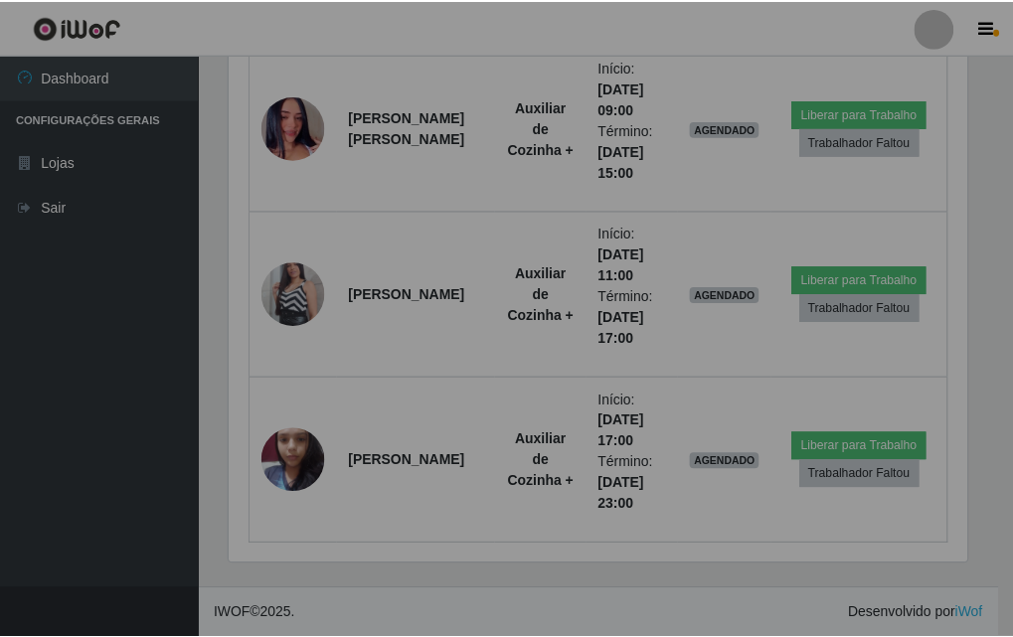
scroll to position [413, 753]
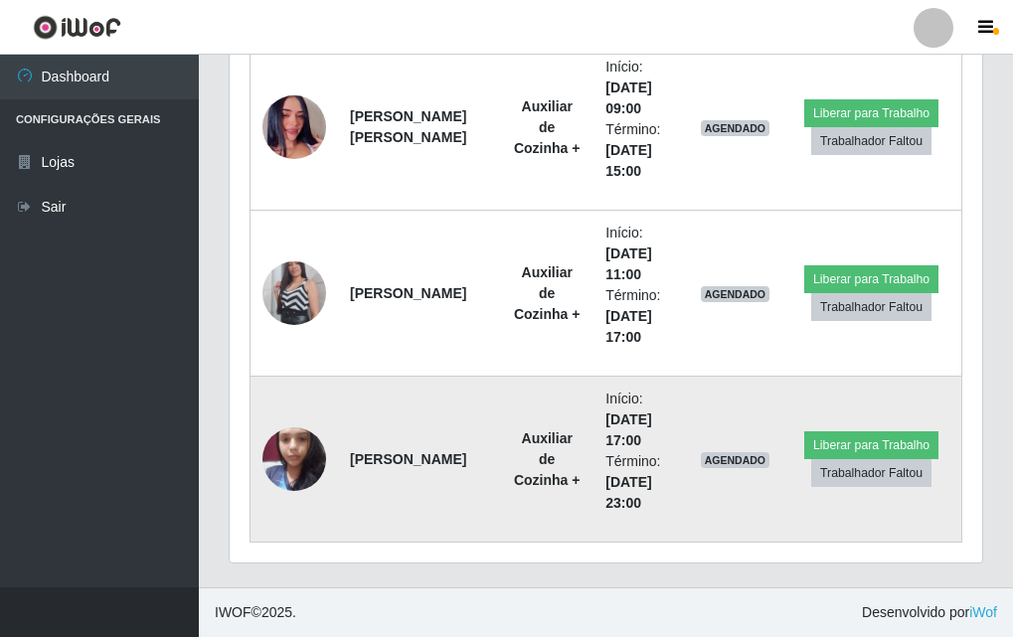
click at [319, 416] on td at bounding box center [295, 460] width 88 height 166
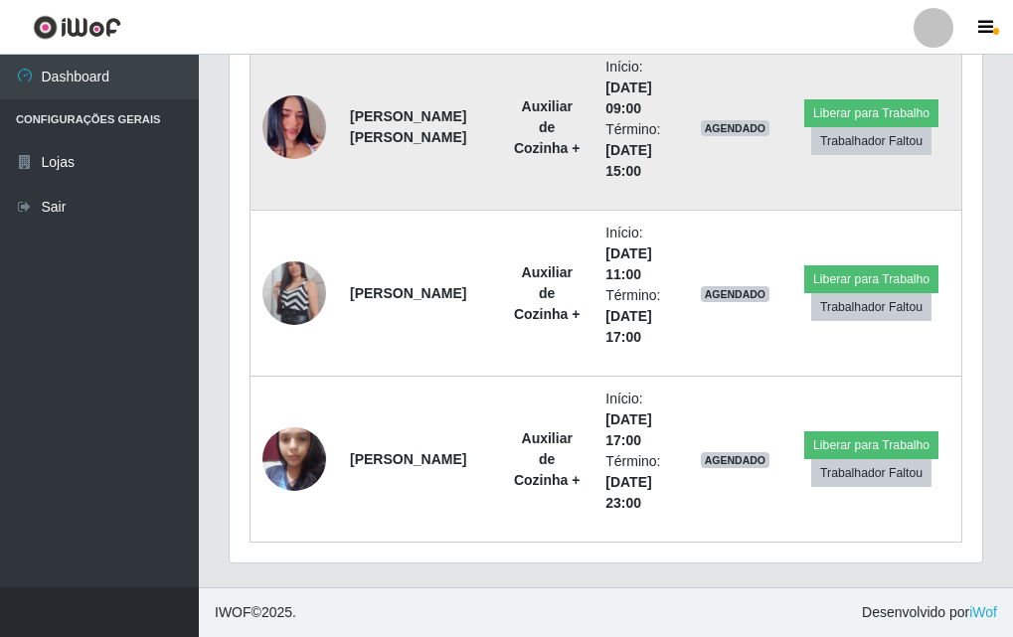
click at [309, 135] on img at bounding box center [294, 127] width 64 height 113
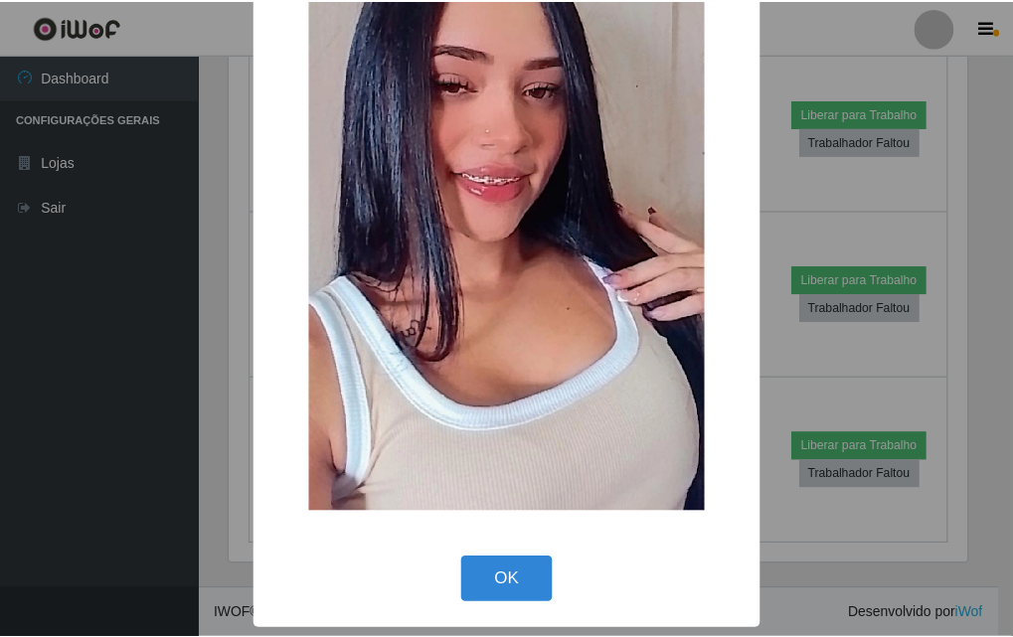
scroll to position [144, 0]
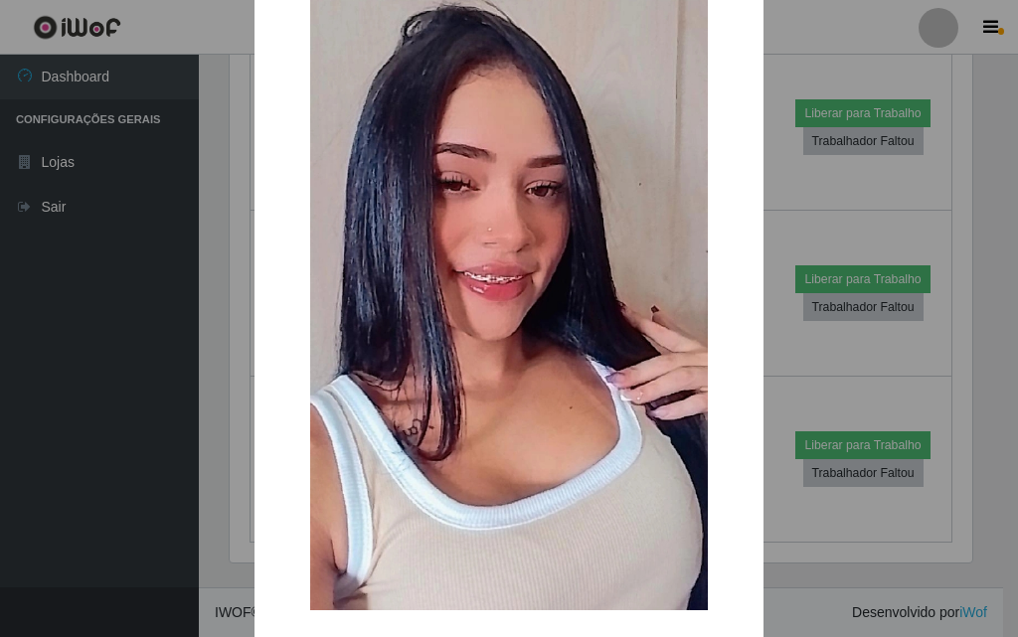
click at [813, 204] on div "× OK Cancel" at bounding box center [509, 318] width 1018 height 637
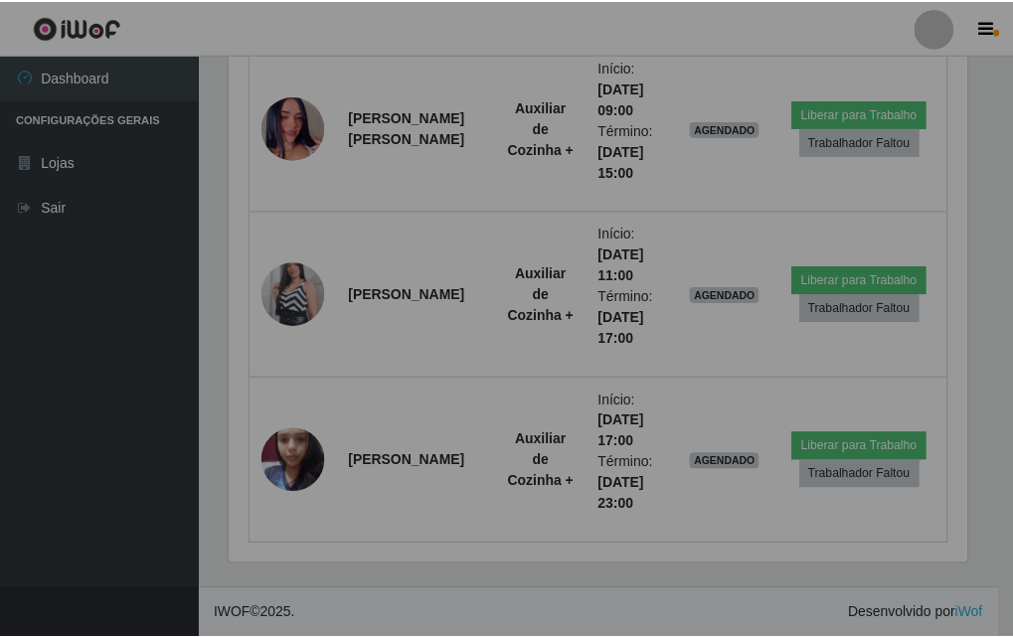
scroll to position [413, 753]
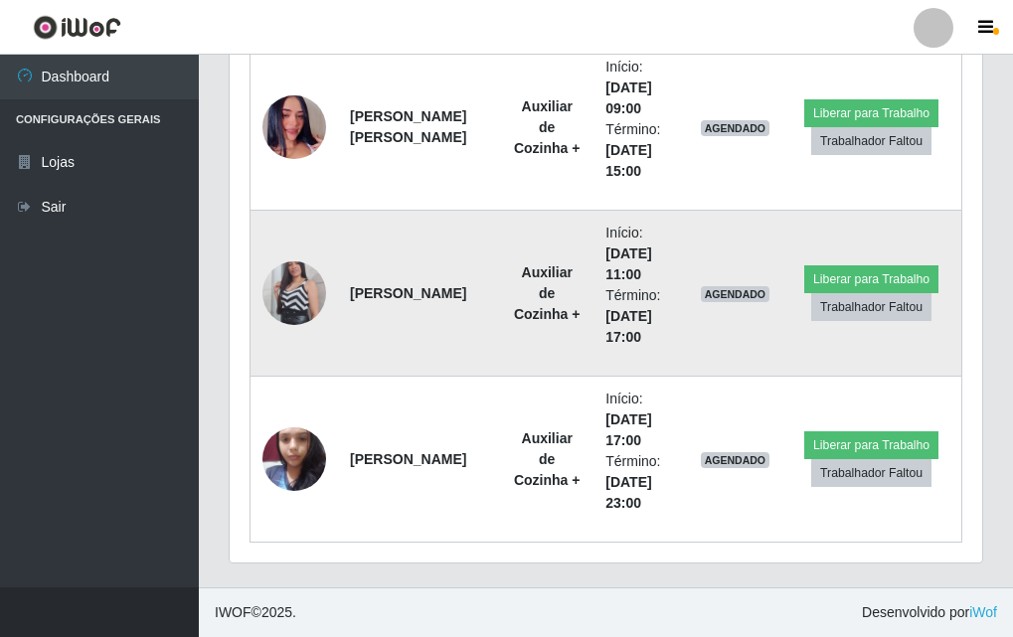
click at [294, 286] on img at bounding box center [294, 293] width 64 height 113
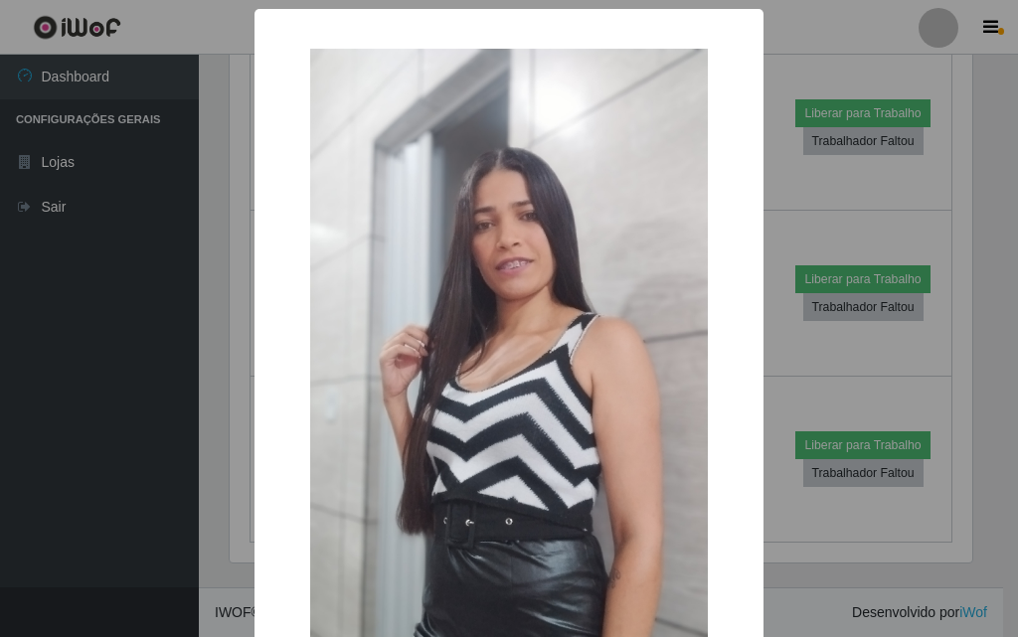
click at [203, 340] on div "× OK Cancel" at bounding box center [509, 318] width 1018 height 637
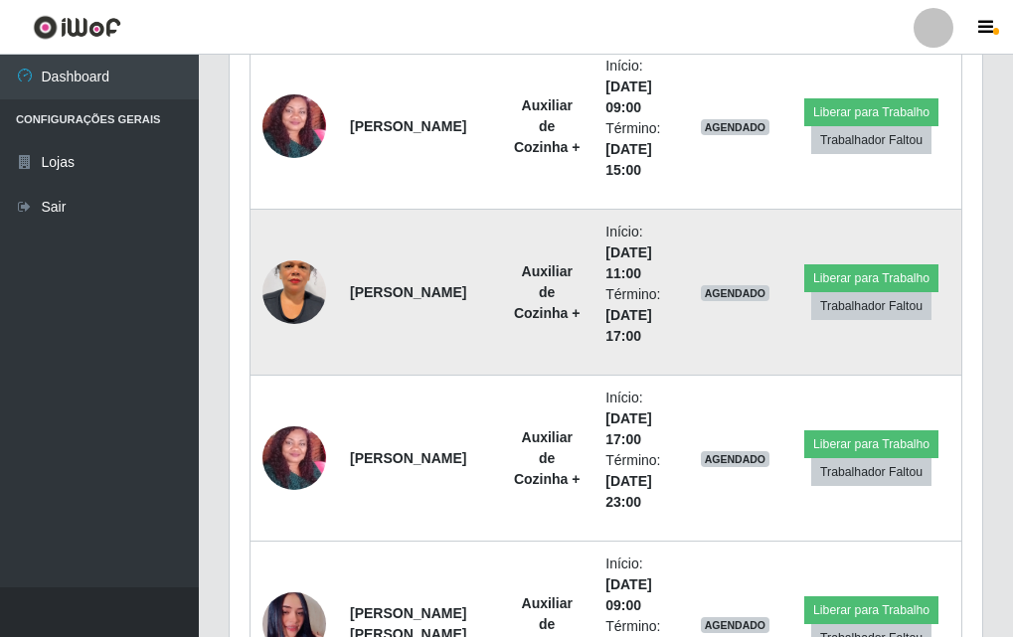
scroll to position [1226, 0]
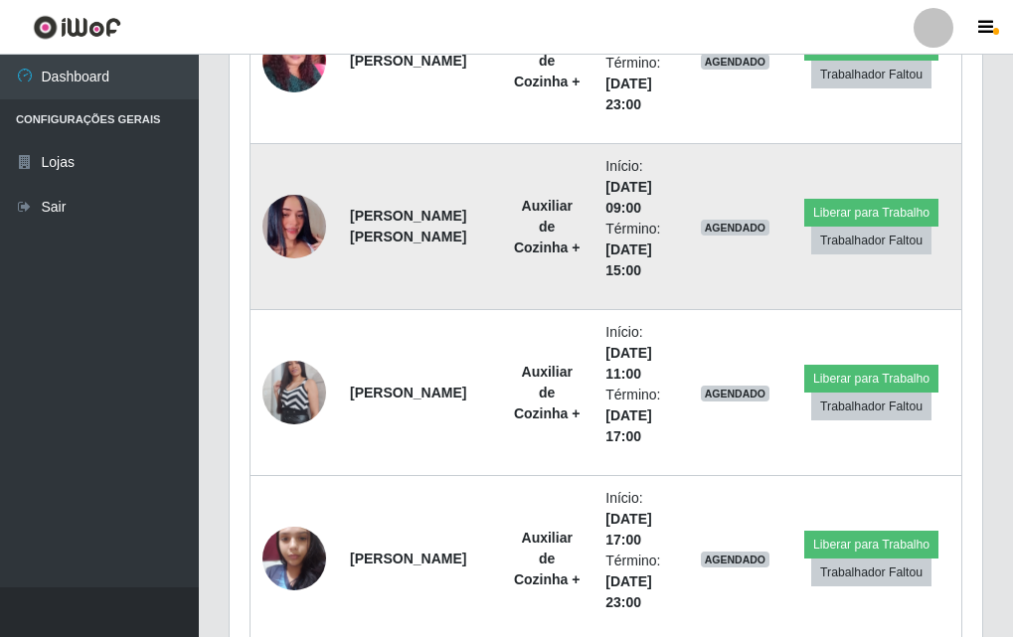
click at [281, 228] on img at bounding box center [294, 226] width 64 height 113
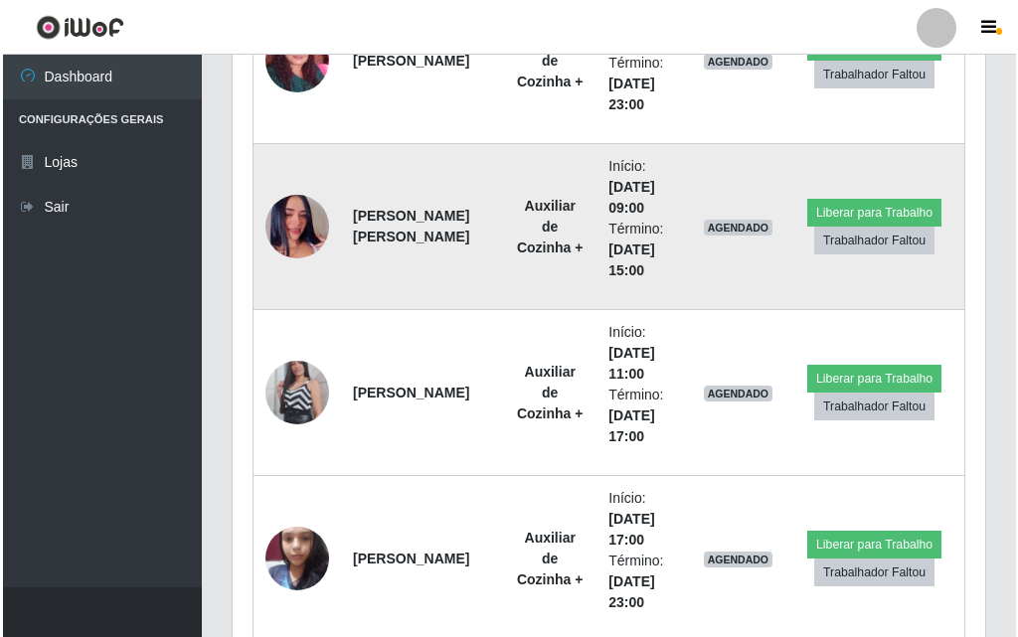
scroll to position [413, 743]
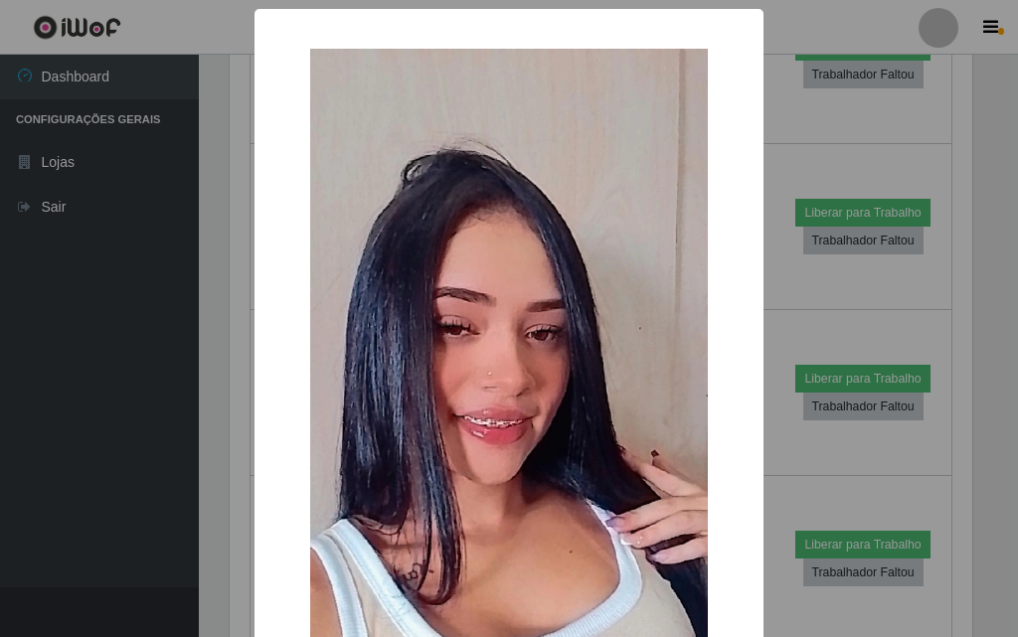
click at [203, 277] on div "× OK Cancel" at bounding box center [509, 318] width 1018 height 637
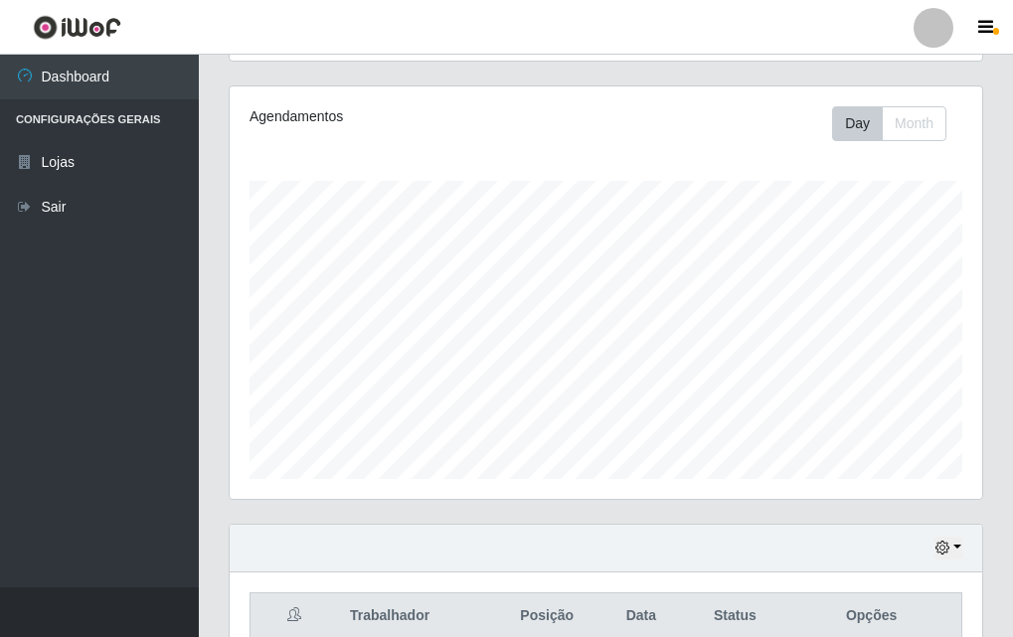
scroll to position [0, 0]
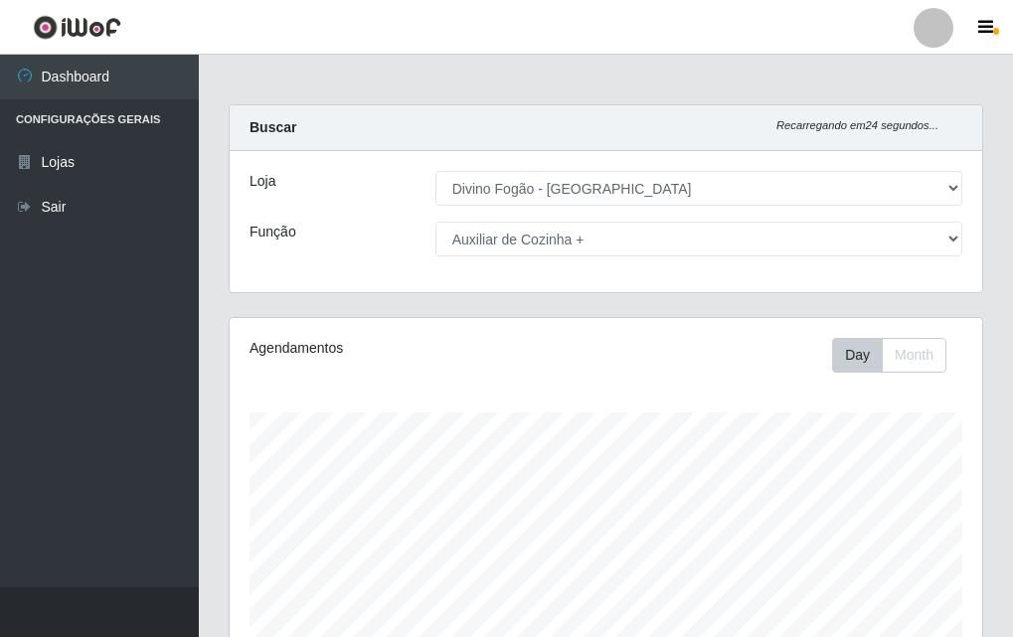
click at [666, 27] on header "Perfil Alterar Senha Sair" at bounding box center [506, 27] width 1013 height 55
